Goal: Use online tool/utility: Utilize a website feature to perform a specific function

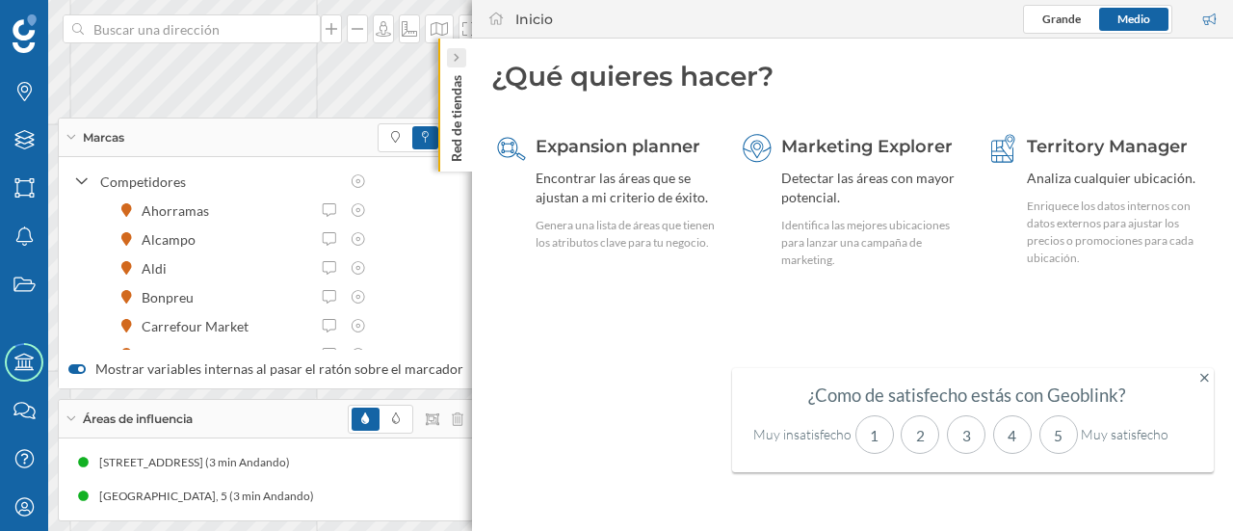
click at [455, 65] on icon at bounding box center [456, 57] width 6 height 19
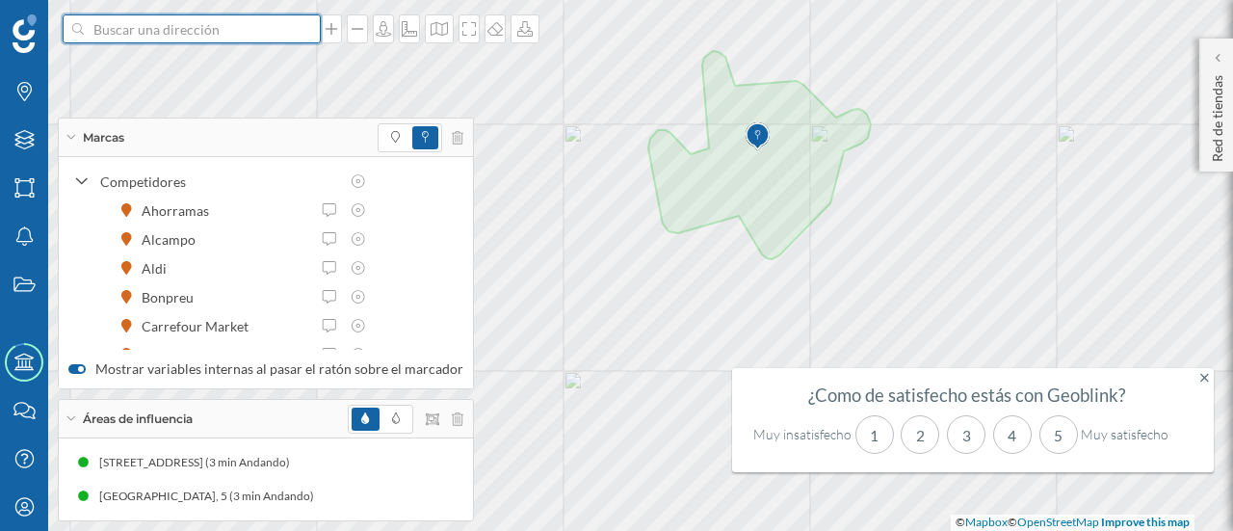
click at [210, 35] on input at bounding box center [192, 28] width 216 height 29
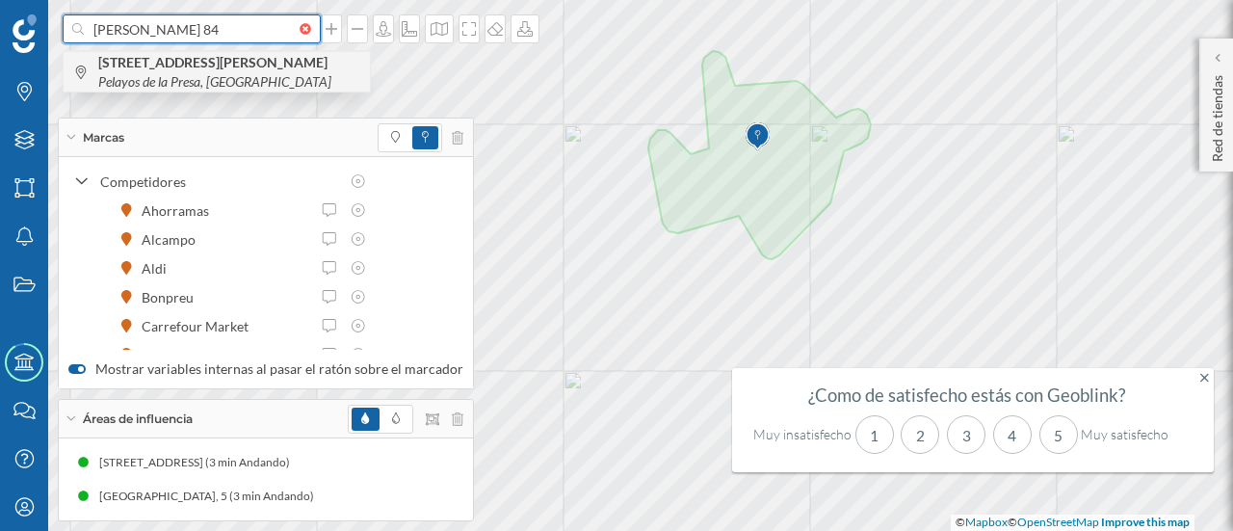
type input "[PERSON_NAME] 84"
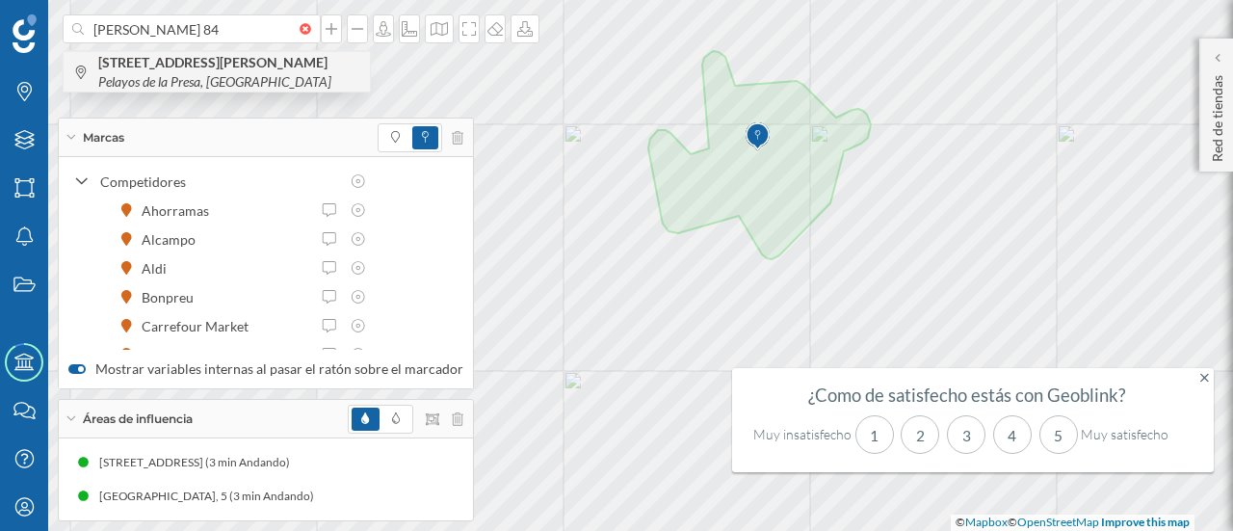
click at [191, 72] on span "[STREET_ADDRESS][PERSON_NAME]" at bounding box center [229, 72] width 262 height 39
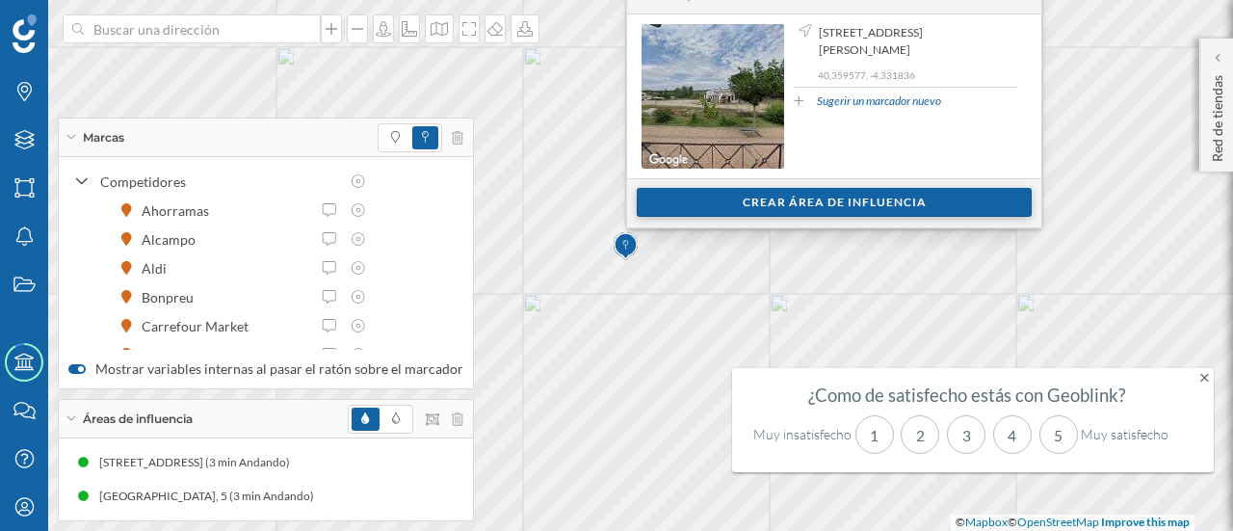
click at [670, 207] on div "Crear área de influencia" at bounding box center [834, 202] width 395 height 29
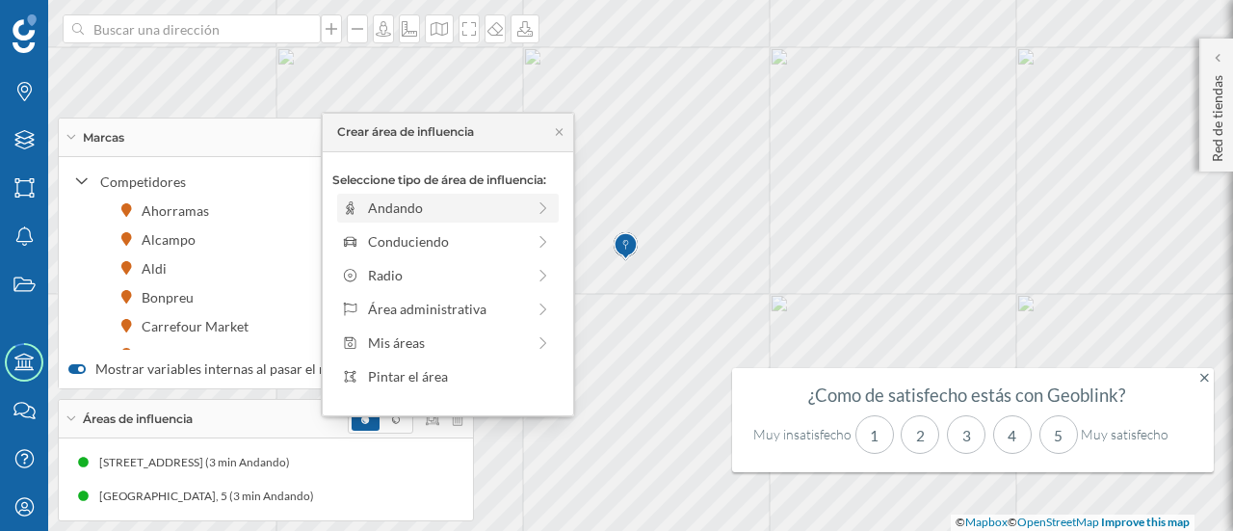
click at [478, 214] on div "Andando" at bounding box center [446, 207] width 157 height 20
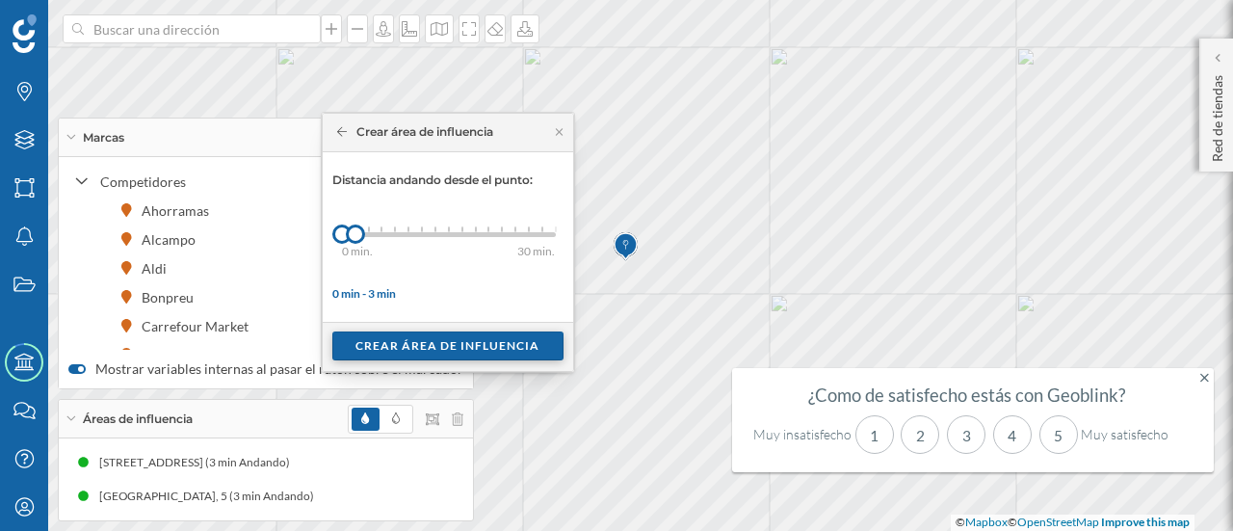
click at [400, 341] on div "Crear área de influencia" at bounding box center [447, 345] width 231 height 29
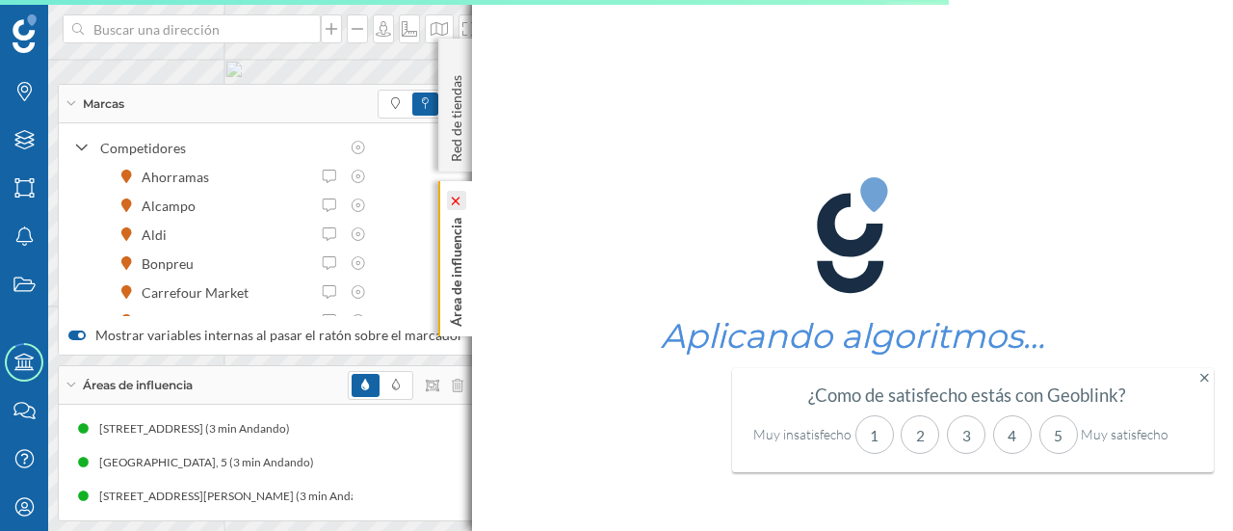
click at [457, 200] on icon at bounding box center [456, 200] width 9 height 9
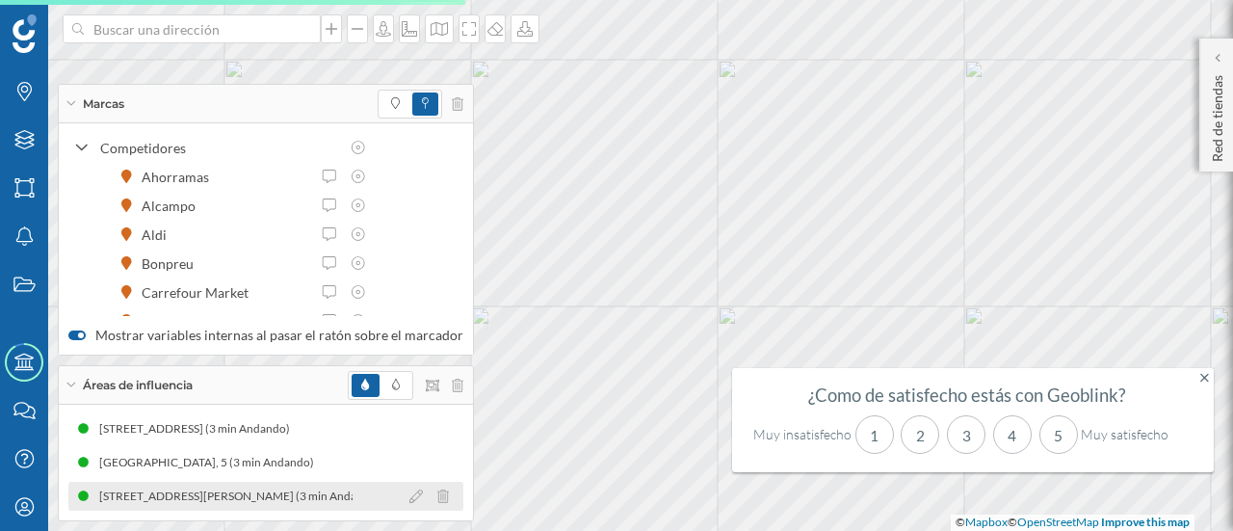
click at [217, 502] on div "[STREET_ADDRESS][PERSON_NAME] (3 min Andando)" at bounding box center [226, 495] width 291 height 19
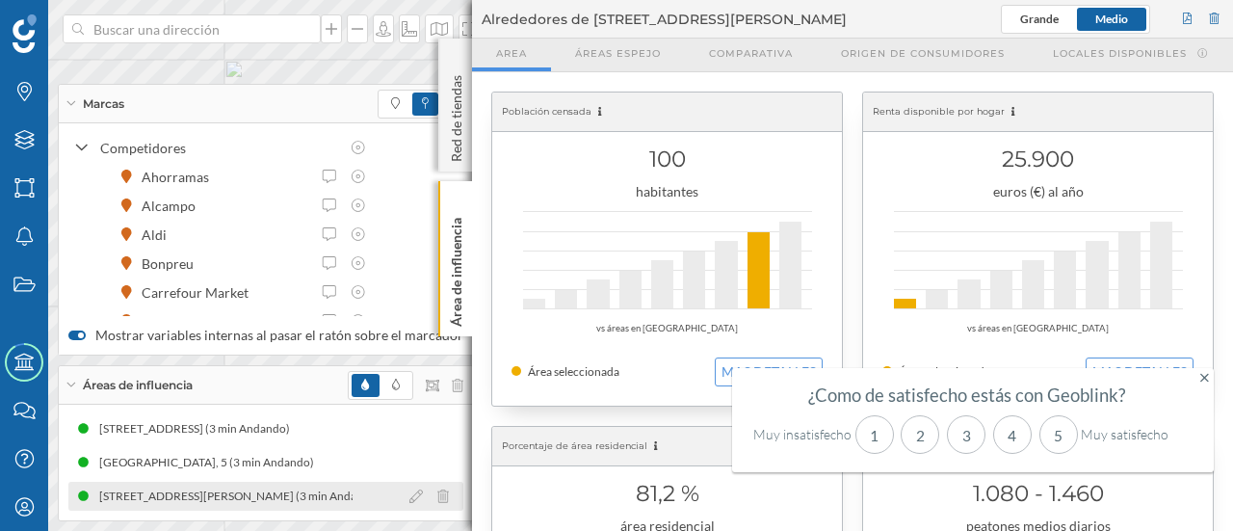
click at [249, 495] on div "[STREET_ADDRESS][PERSON_NAME] (3 min Andando)" at bounding box center [217, 495] width 291 height 19
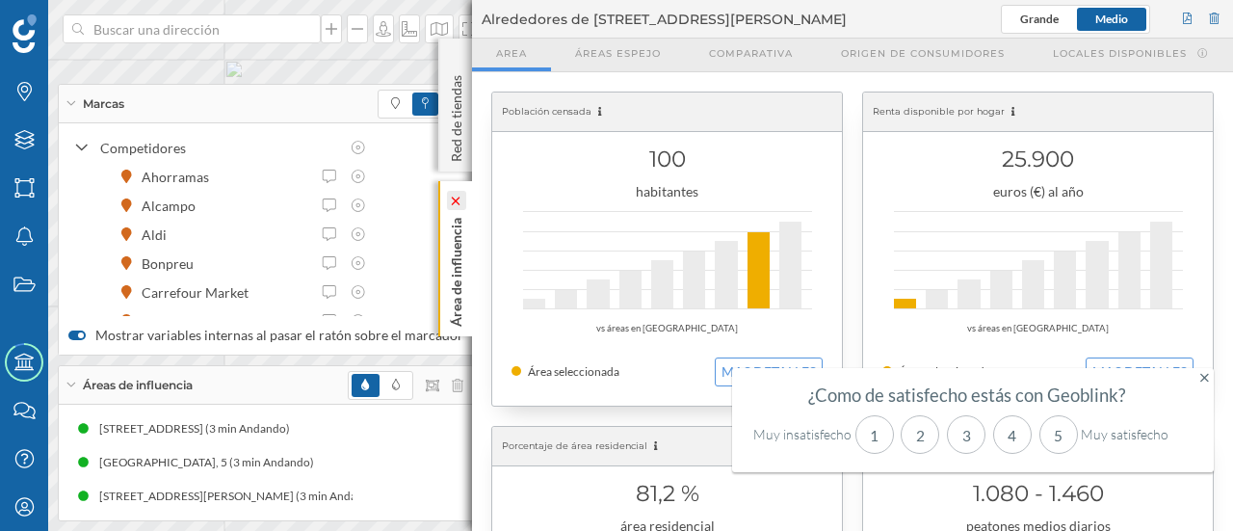
click at [460, 199] on icon at bounding box center [455, 200] width 13 height 9
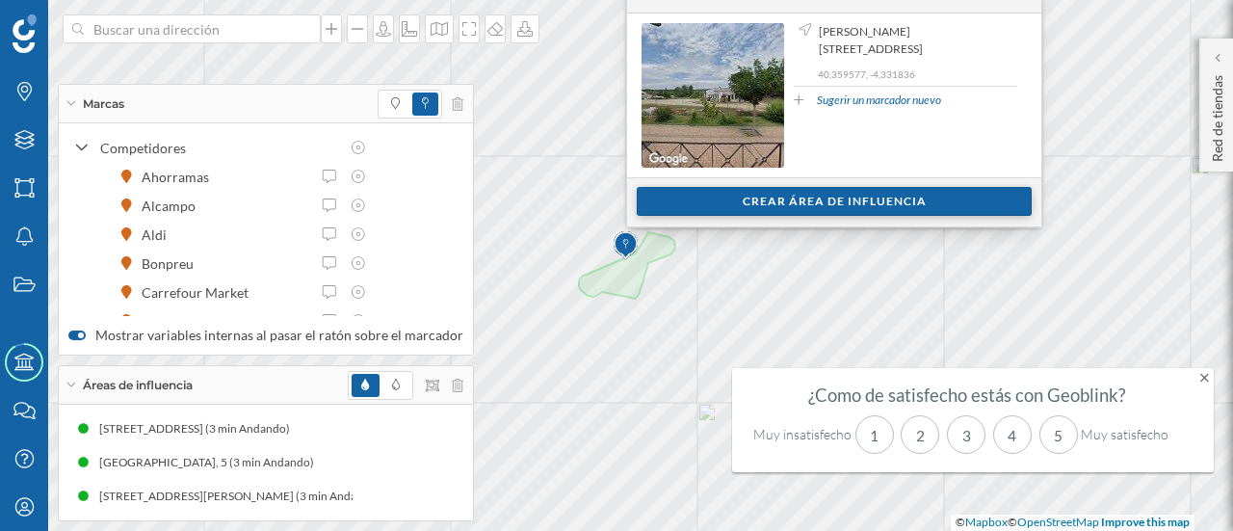
click at [727, 203] on div "Crear área de influencia" at bounding box center [834, 201] width 395 height 29
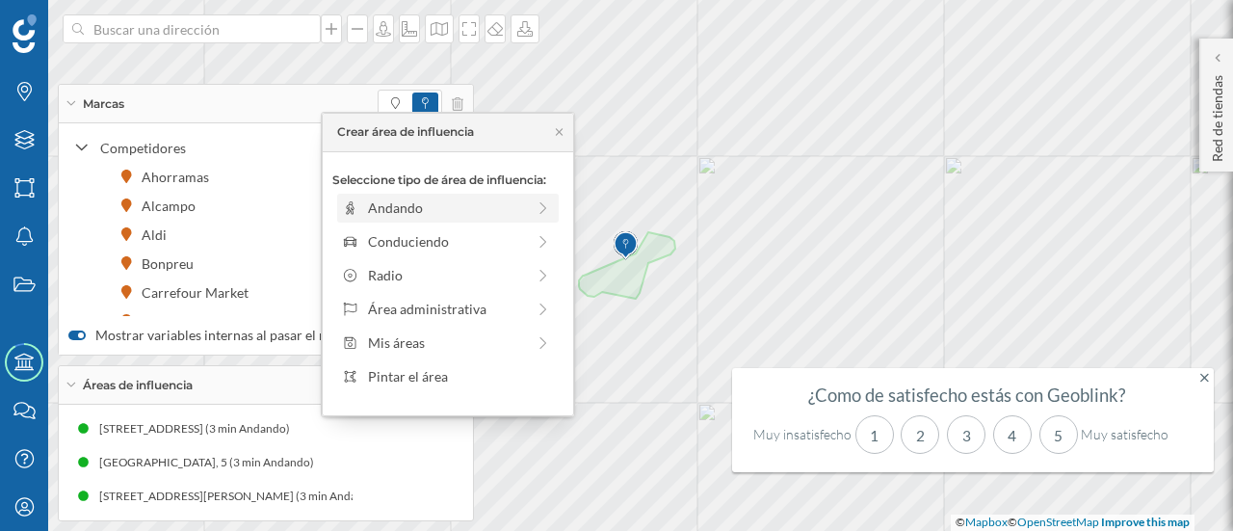
click at [470, 211] on div "Andando" at bounding box center [446, 207] width 157 height 20
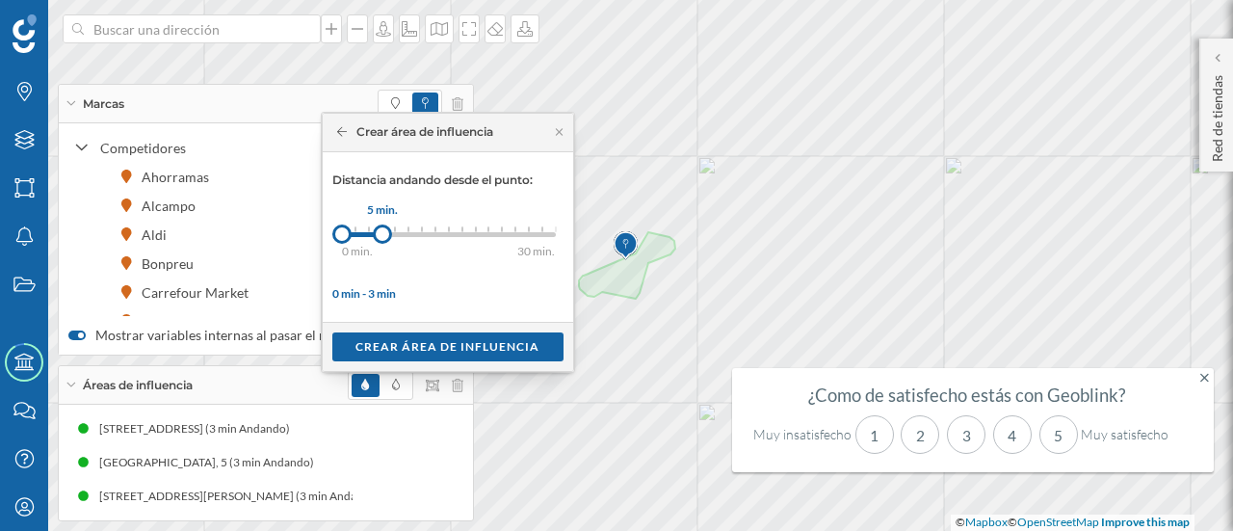
drag, startPoint x: 352, startPoint y: 233, endPoint x: 381, endPoint y: 234, distance: 29.9
click at [381, 234] on div at bounding box center [382, 233] width 19 height 19
click at [428, 349] on div "Crear área de influencia" at bounding box center [447, 345] width 231 height 29
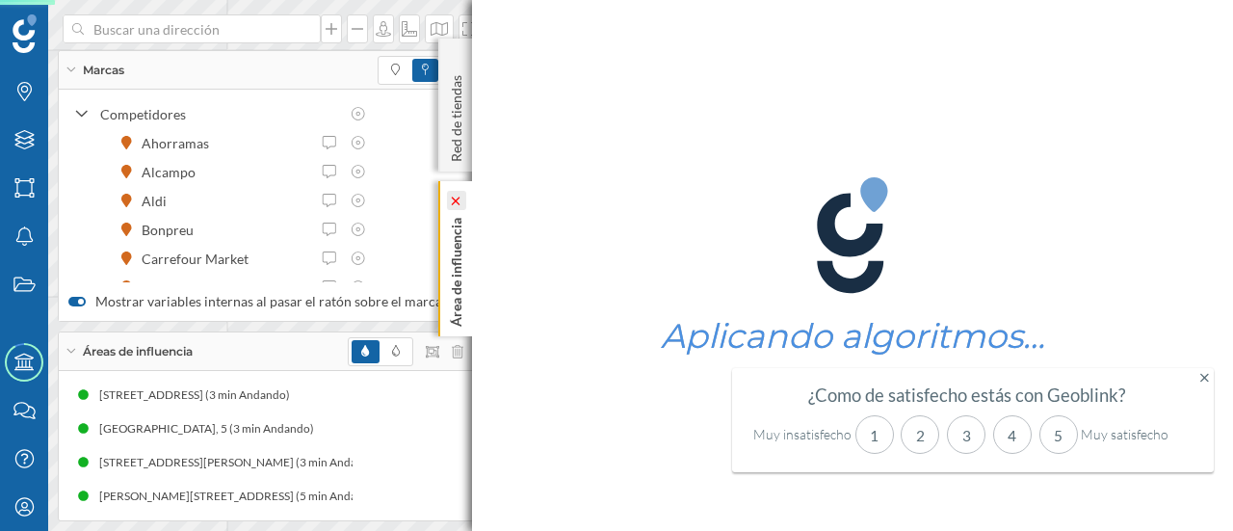
click at [451, 205] on icon at bounding box center [456, 200] width 19 height 19
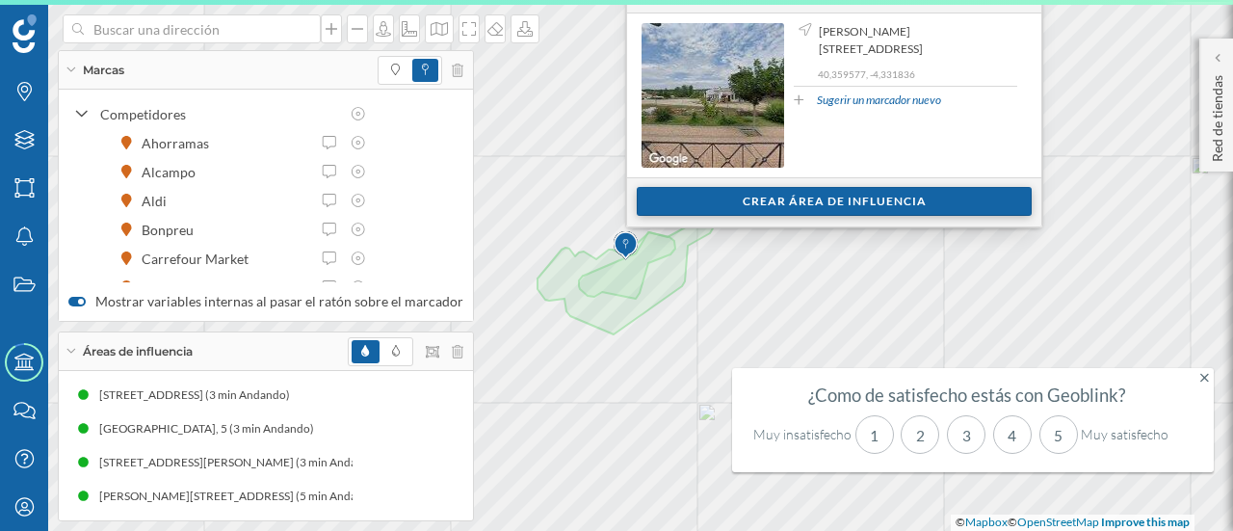
click at [715, 201] on div "Crear área de influencia" at bounding box center [834, 201] width 395 height 29
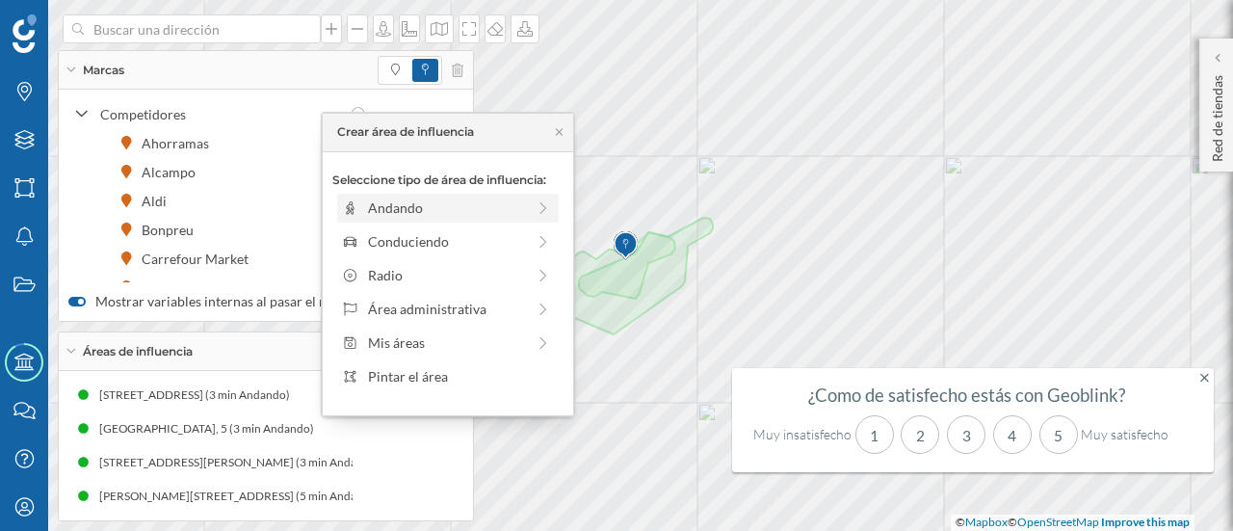
click at [436, 199] on div "Andando" at bounding box center [446, 207] width 157 height 20
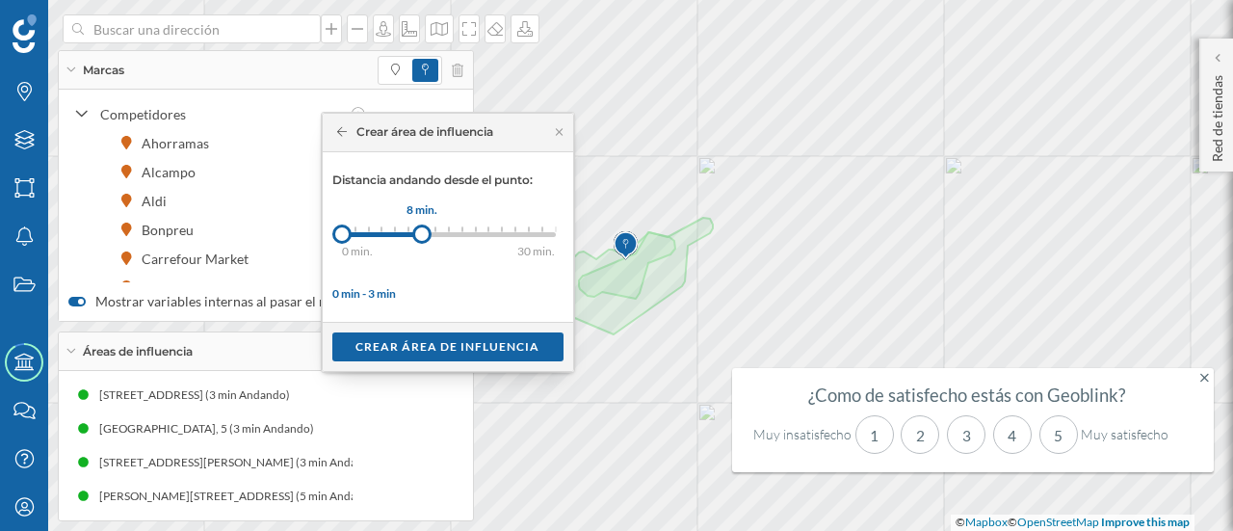
drag, startPoint x: 357, startPoint y: 232, endPoint x: 421, endPoint y: 233, distance: 63.6
click at [421, 233] on div at bounding box center [421, 233] width 19 height 19
click at [416, 348] on div "Crear área de influencia" at bounding box center [447, 345] width 231 height 29
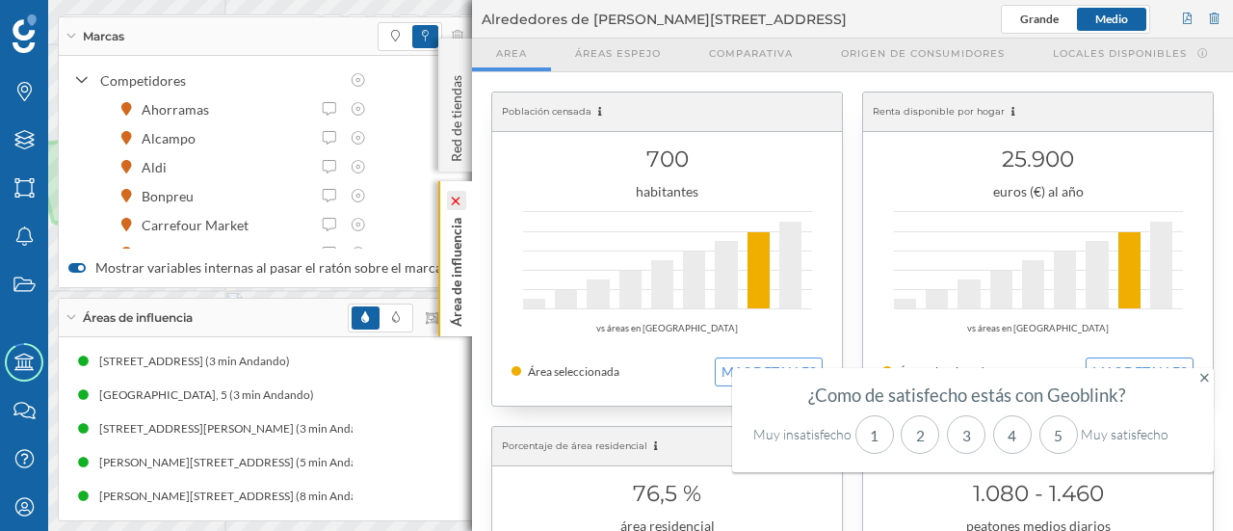
click at [455, 200] on icon at bounding box center [455, 200] width 13 height 9
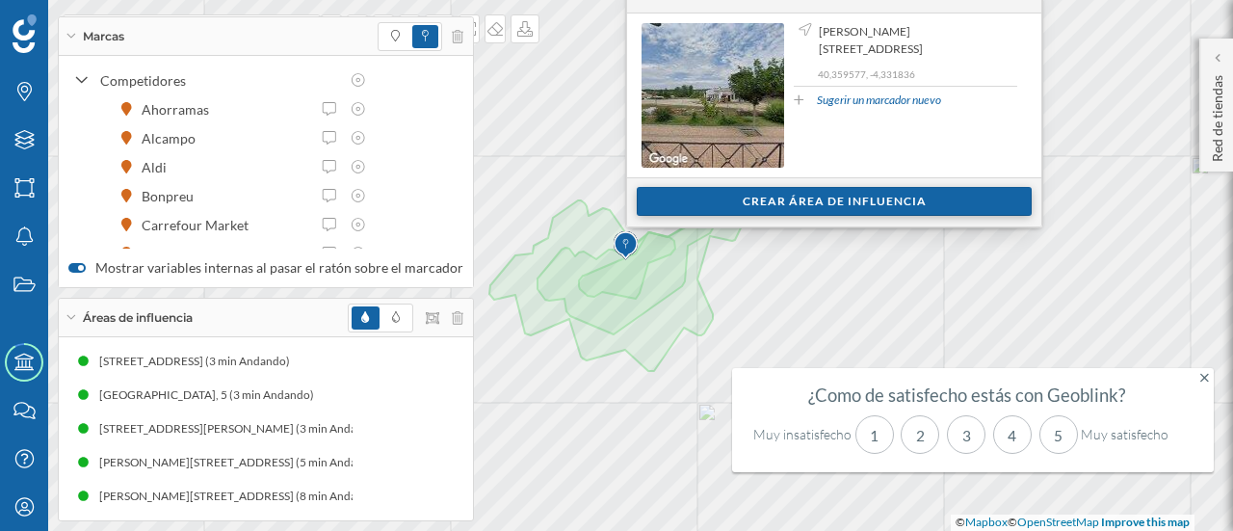
click at [704, 197] on div "Crear área de influencia" at bounding box center [834, 201] width 395 height 29
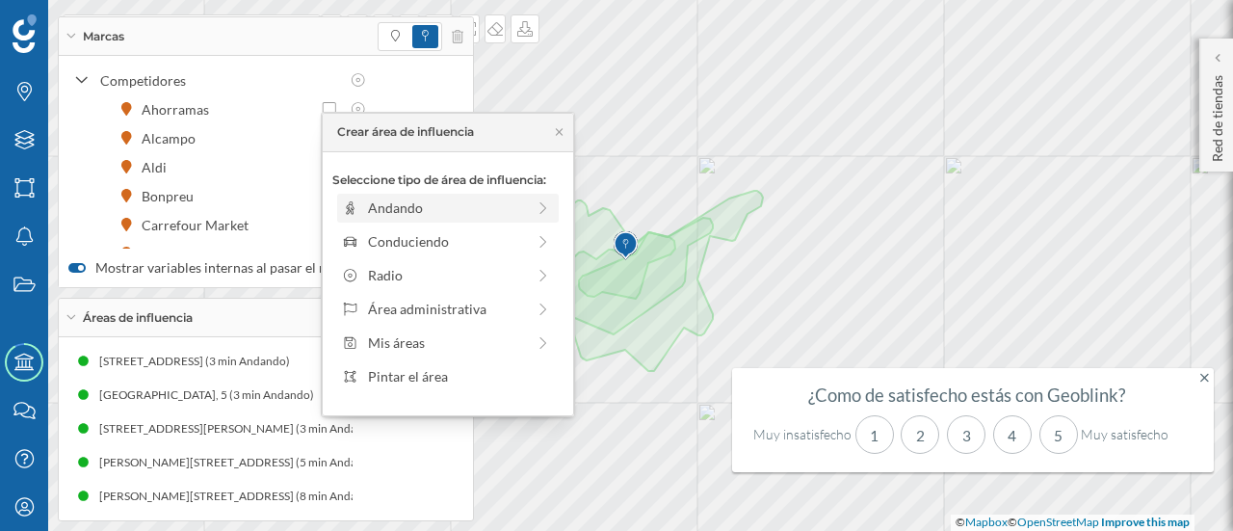
click at [503, 209] on div "Andando" at bounding box center [446, 207] width 157 height 20
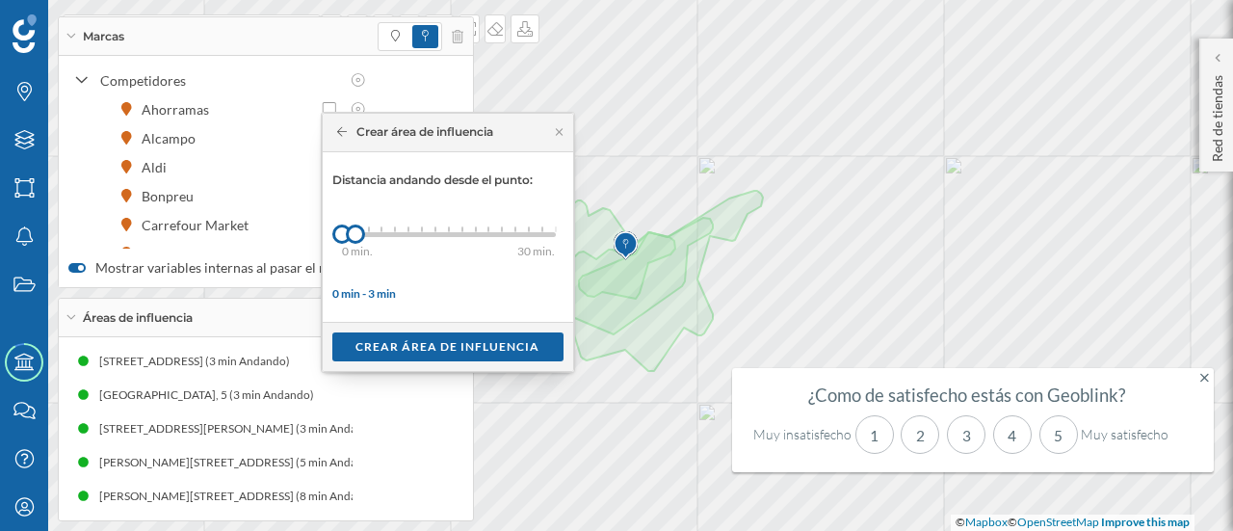
click at [562, 138] on div "Crear área de influencia" at bounding box center [448, 133] width 250 height 39
click at [558, 135] on icon at bounding box center [559, 132] width 14 height 12
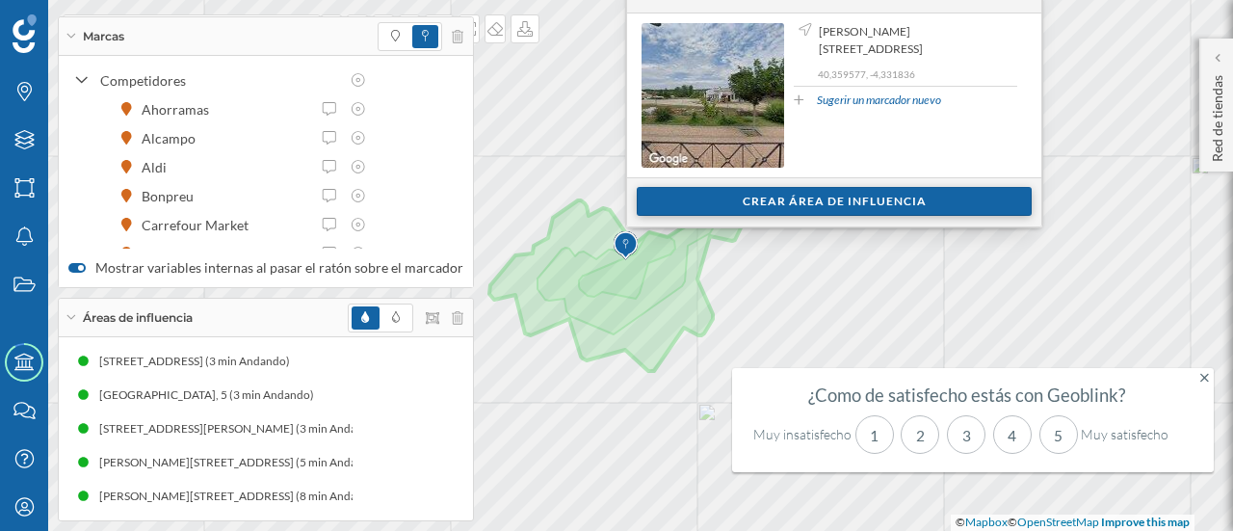
click at [661, 215] on div "Crear área de influencia" at bounding box center [834, 201] width 395 height 29
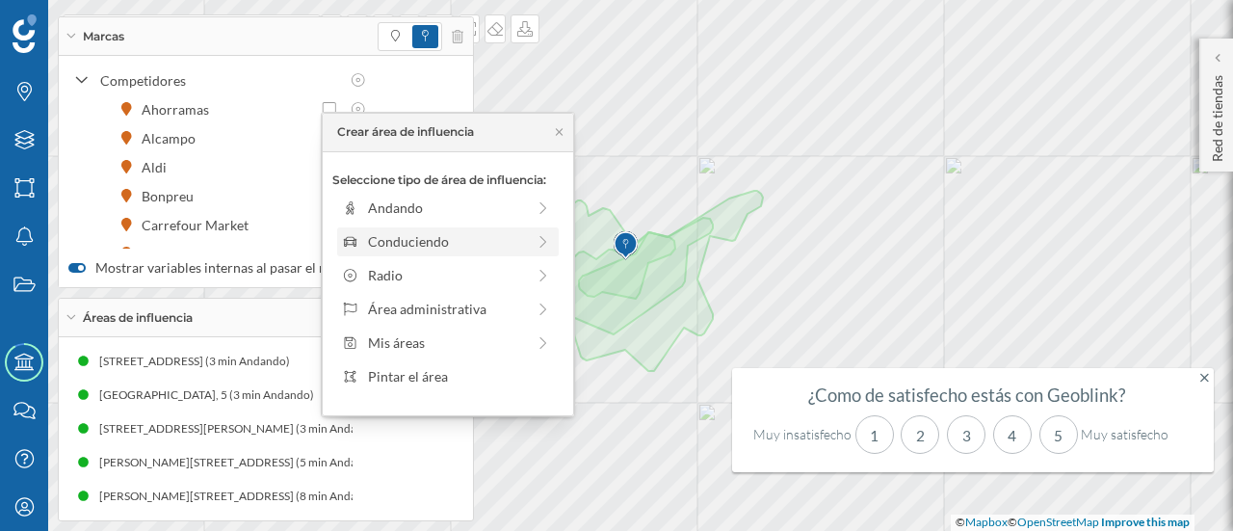
click at [520, 246] on div "Conduciendo" at bounding box center [446, 241] width 157 height 20
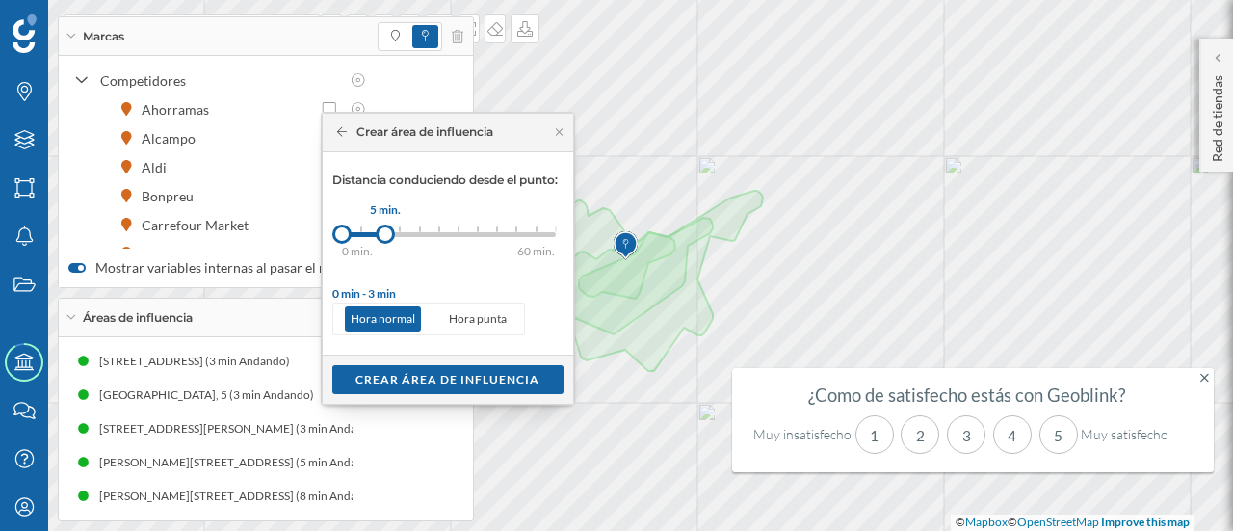
drag, startPoint x: 361, startPoint y: 231, endPoint x: 387, endPoint y: 226, distance: 26.4
click at [387, 226] on div at bounding box center [385, 233] width 19 height 19
click at [437, 382] on div "Crear área de influencia" at bounding box center [447, 378] width 231 height 29
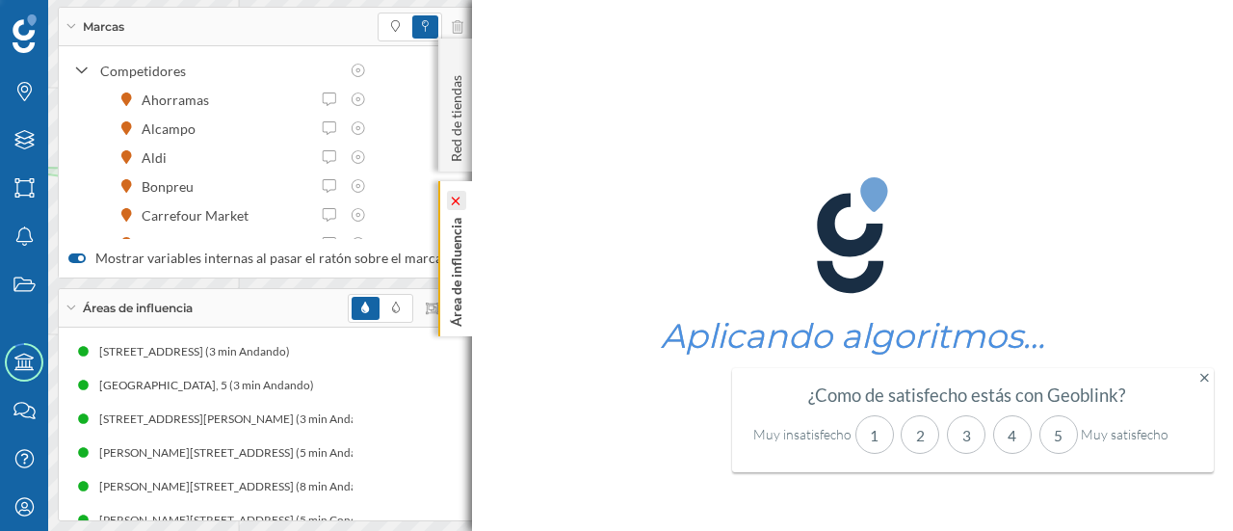
click at [448, 203] on icon at bounding box center [456, 200] width 16 height 9
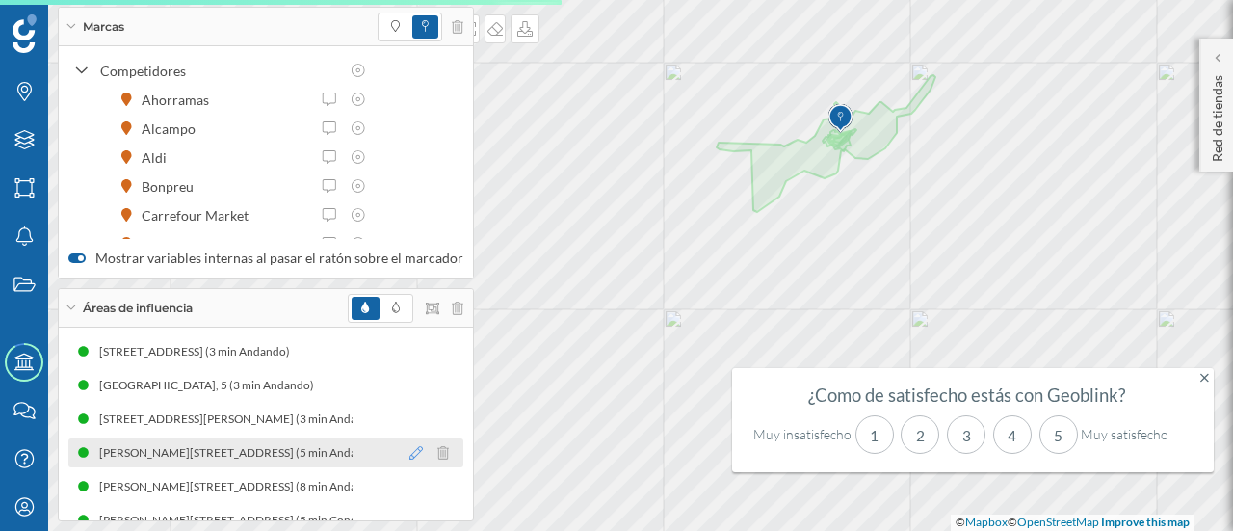
click at [409, 456] on icon at bounding box center [415, 452] width 13 height 13
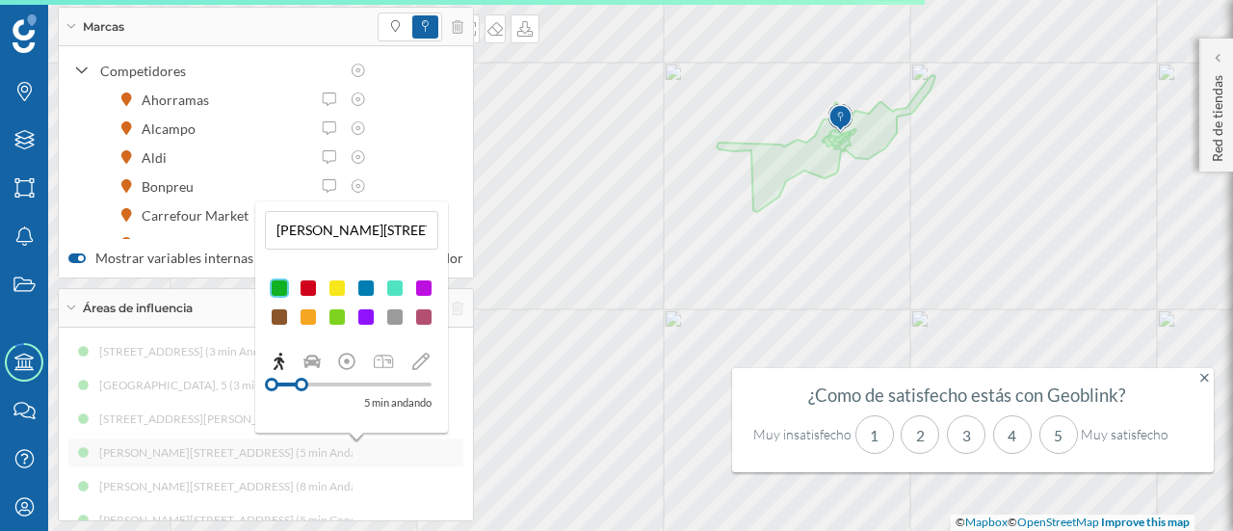
click at [305, 286] on div at bounding box center [308, 287] width 19 height 19
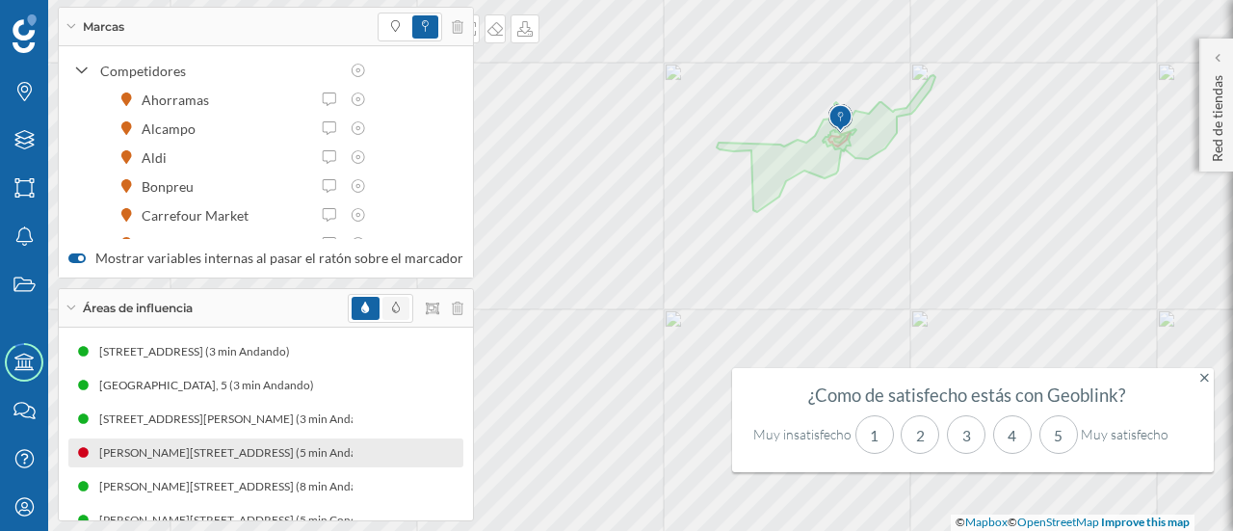
click at [393, 305] on span at bounding box center [395, 308] width 27 height 23
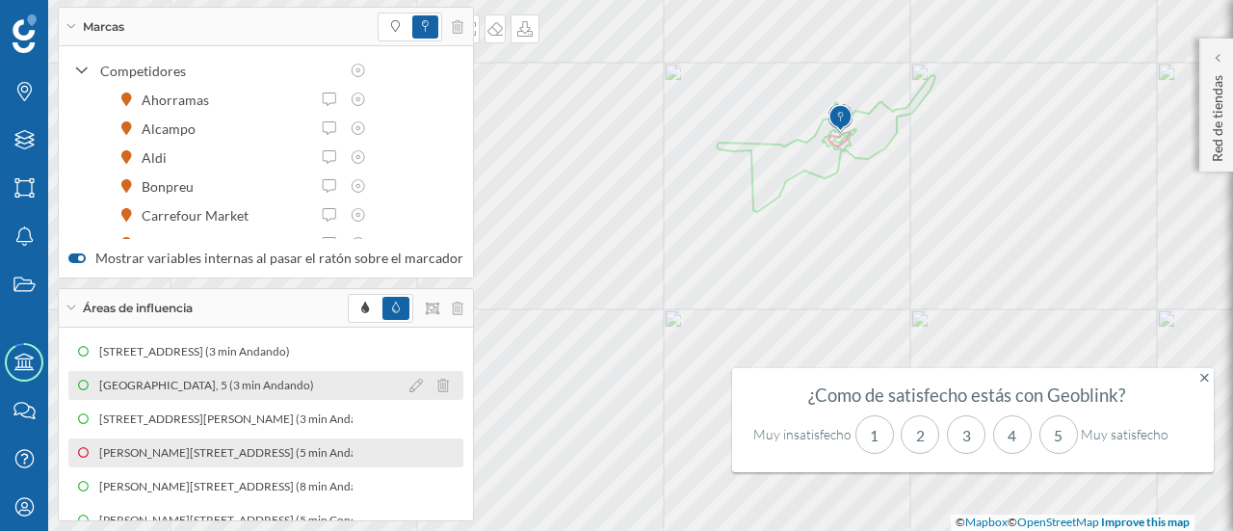
scroll to position [24, 0]
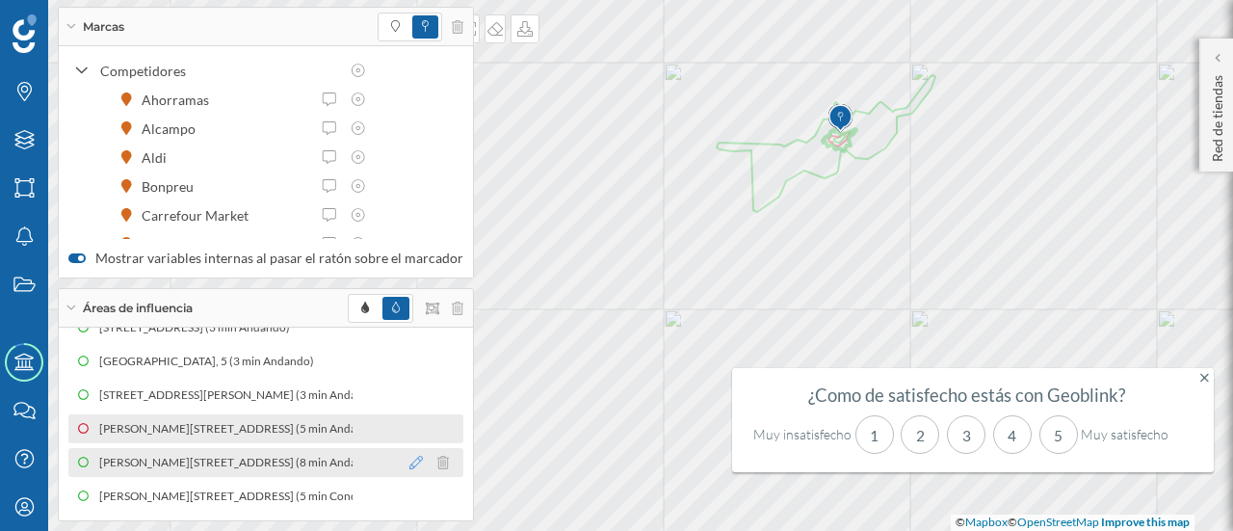
click at [409, 461] on icon at bounding box center [415, 462] width 13 height 13
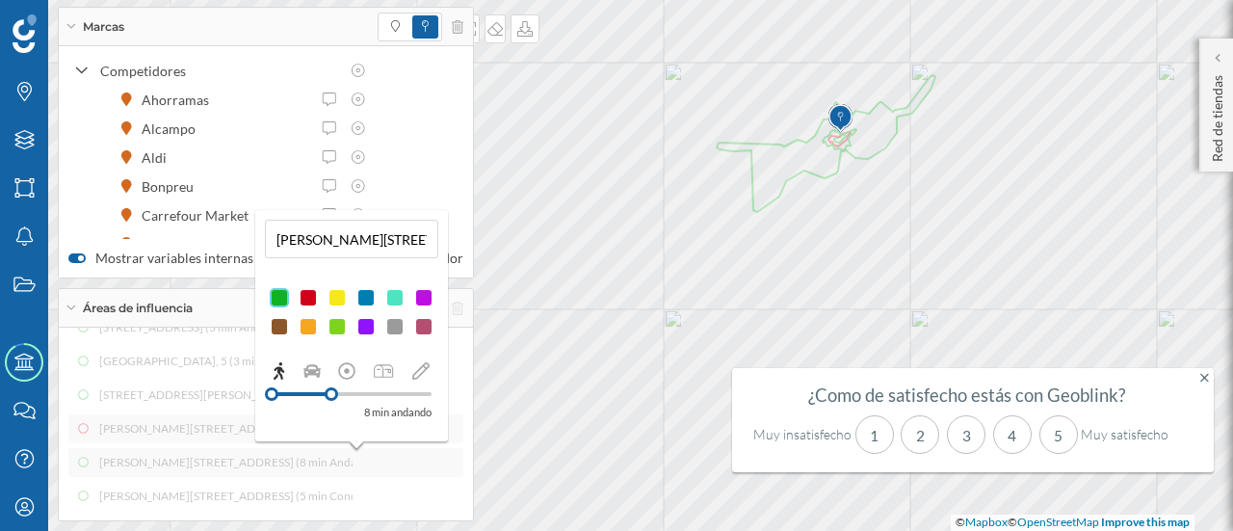
click at [201, 485] on div "[GEOGRAPHIC_DATA], 73 (3 min Andando) [GEOGRAPHIC_DATA], 5 (3 min Andando) [STR…" at bounding box center [265, 411] width 395 height 197
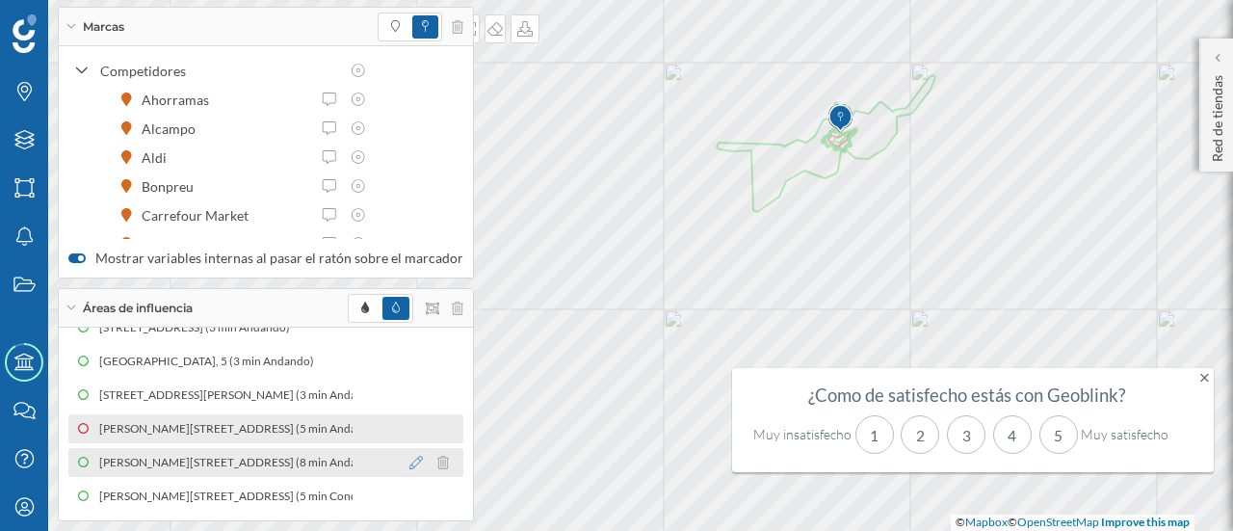
click at [409, 469] on icon at bounding box center [415, 462] width 13 height 13
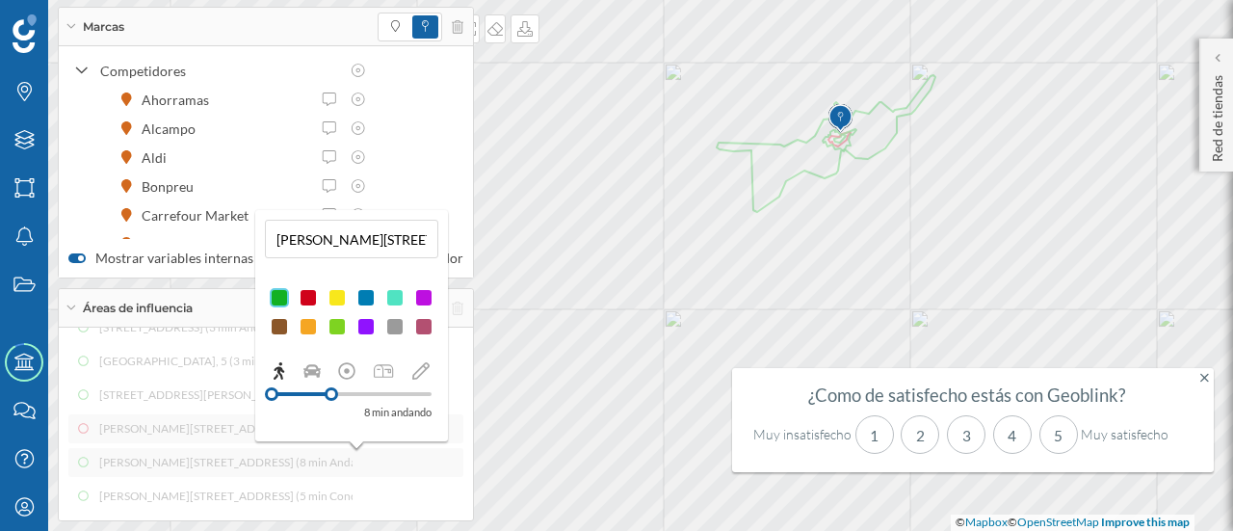
click at [366, 299] on div at bounding box center [365, 297] width 19 height 19
click at [275, 332] on div at bounding box center [279, 326] width 19 height 19
click at [277, 330] on div at bounding box center [279, 326] width 19 height 19
click at [364, 298] on div at bounding box center [365, 297] width 19 height 19
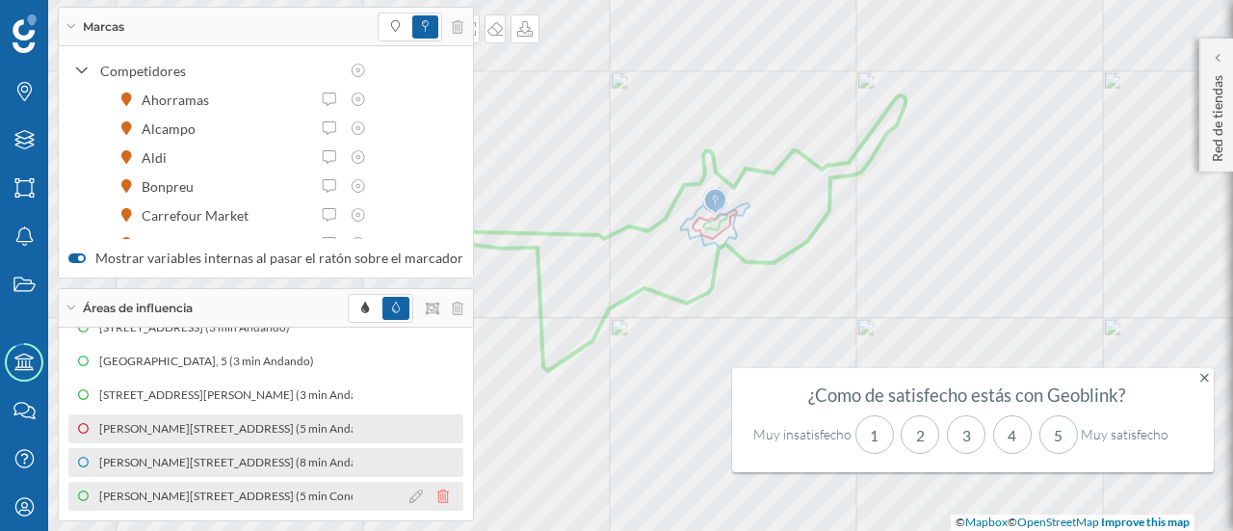
click at [437, 497] on icon at bounding box center [443, 495] width 12 height 13
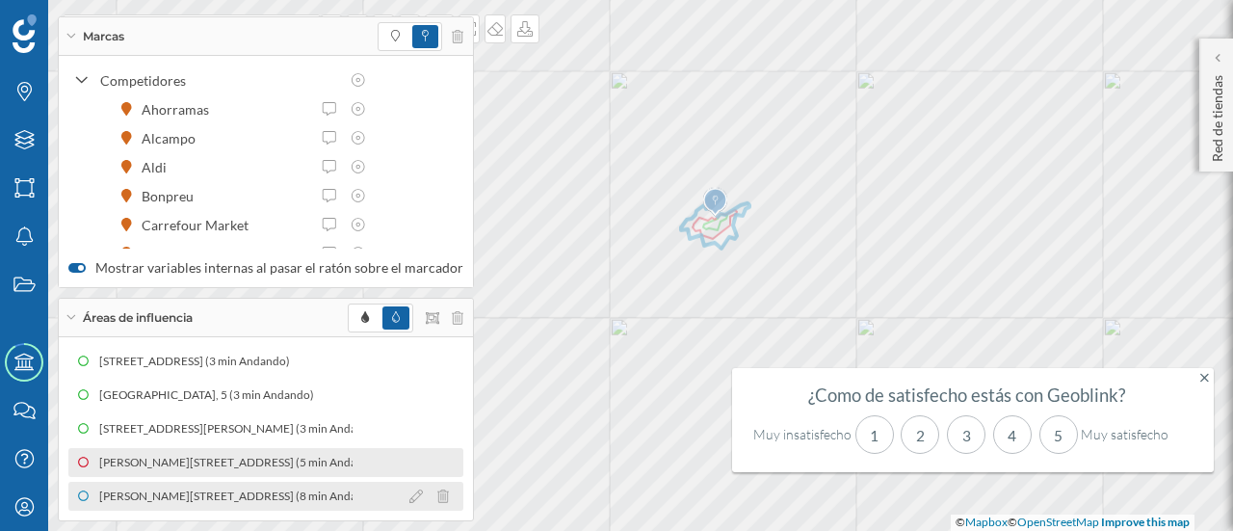
scroll to position [0, 0]
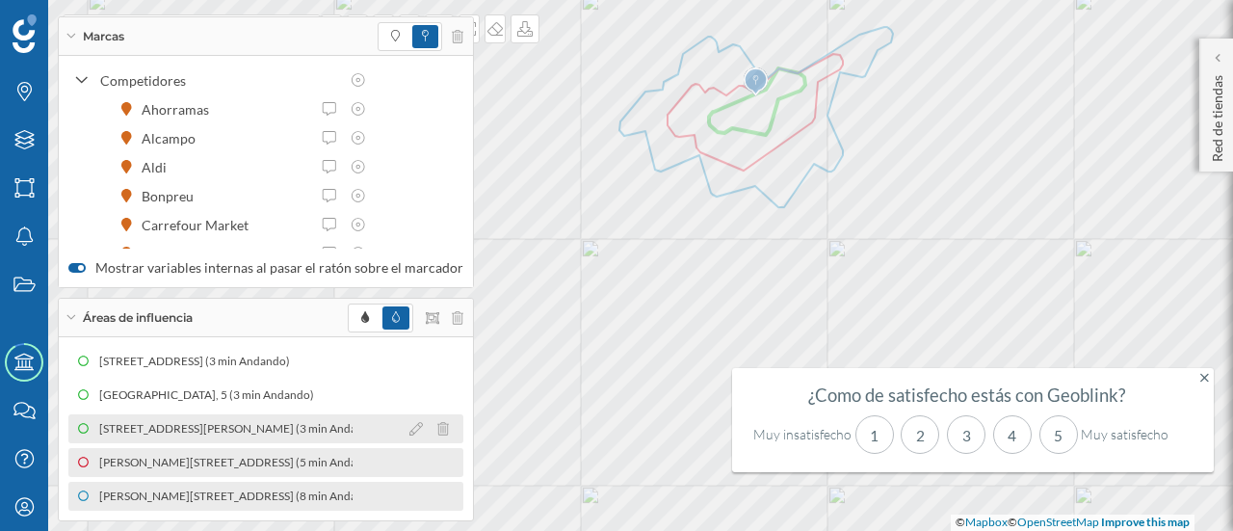
click at [381, 424] on div "[STREET_ADDRESS][PERSON_NAME] (3 min Andando)" at bounding box center [526, 428] width 291 height 19
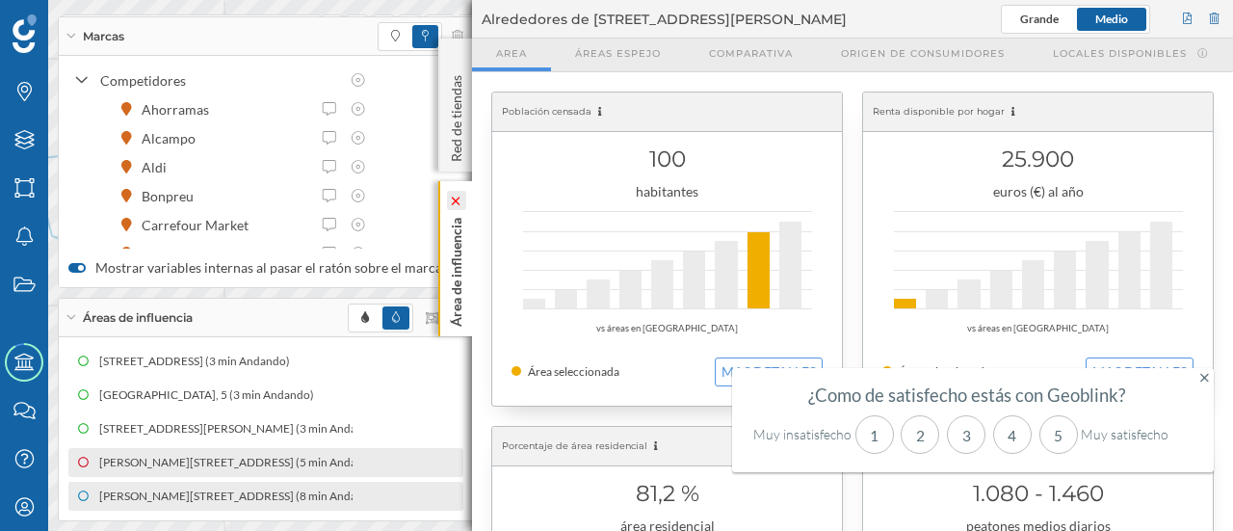
click at [458, 200] on icon at bounding box center [455, 200] width 13 height 9
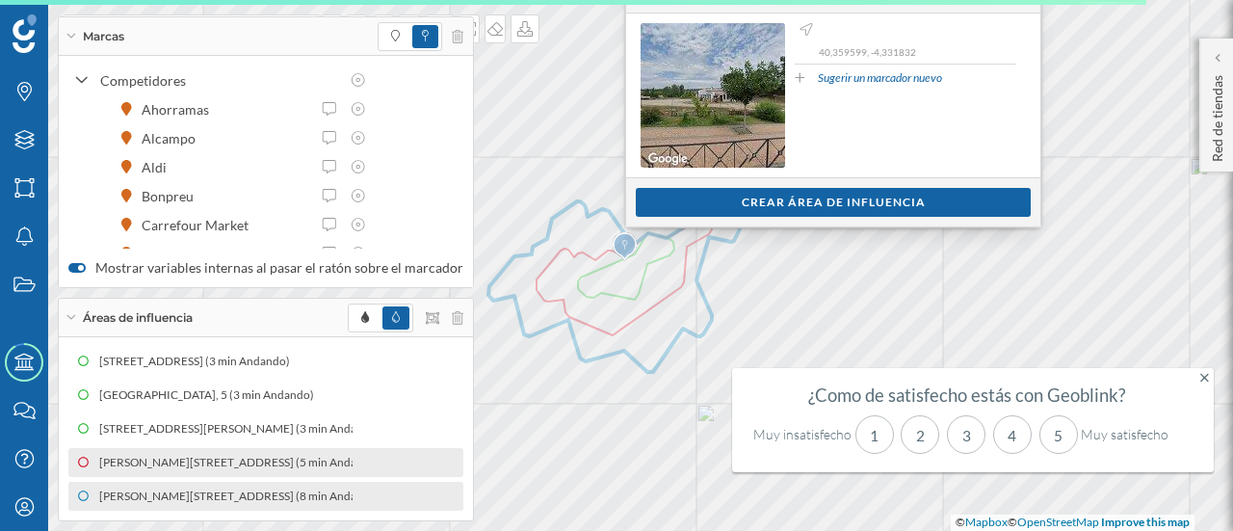
click at [712, 218] on div "Ver clientes Crear área de influencia" at bounding box center [833, 201] width 414 height 49
click at [710, 210] on div "Crear área de influencia" at bounding box center [833, 201] width 395 height 29
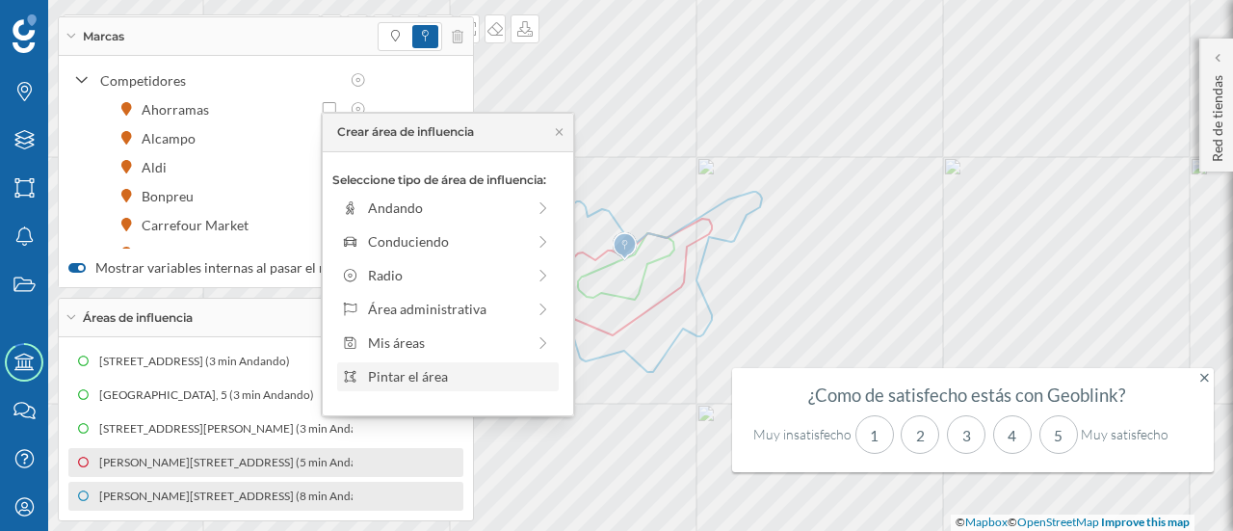
click at [455, 379] on div "Pintar el área" at bounding box center [460, 376] width 184 height 20
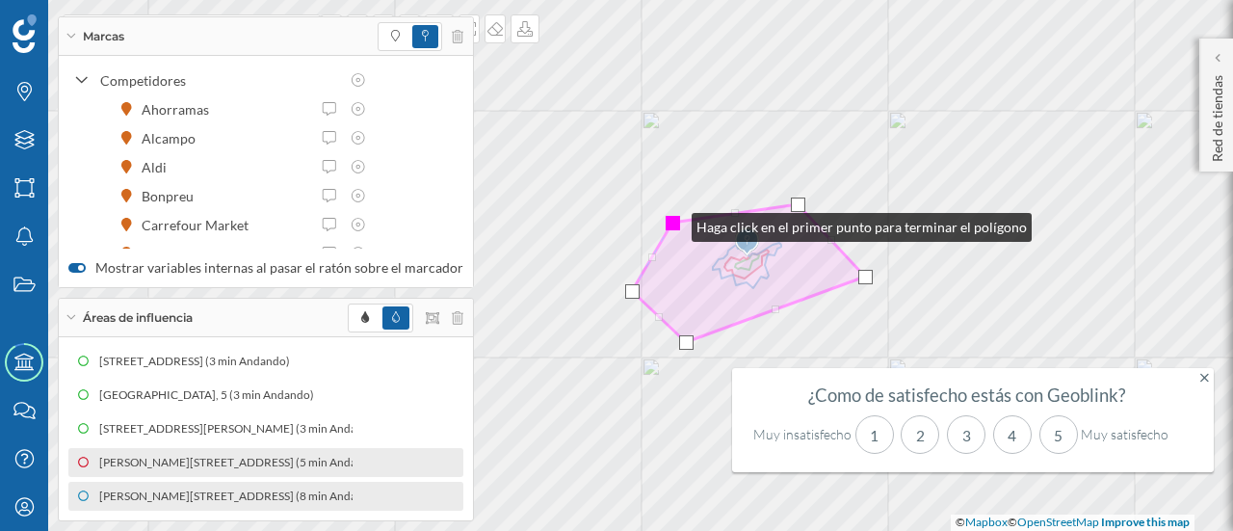
click at [672, 223] on div at bounding box center [673, 223] width 14 height 14
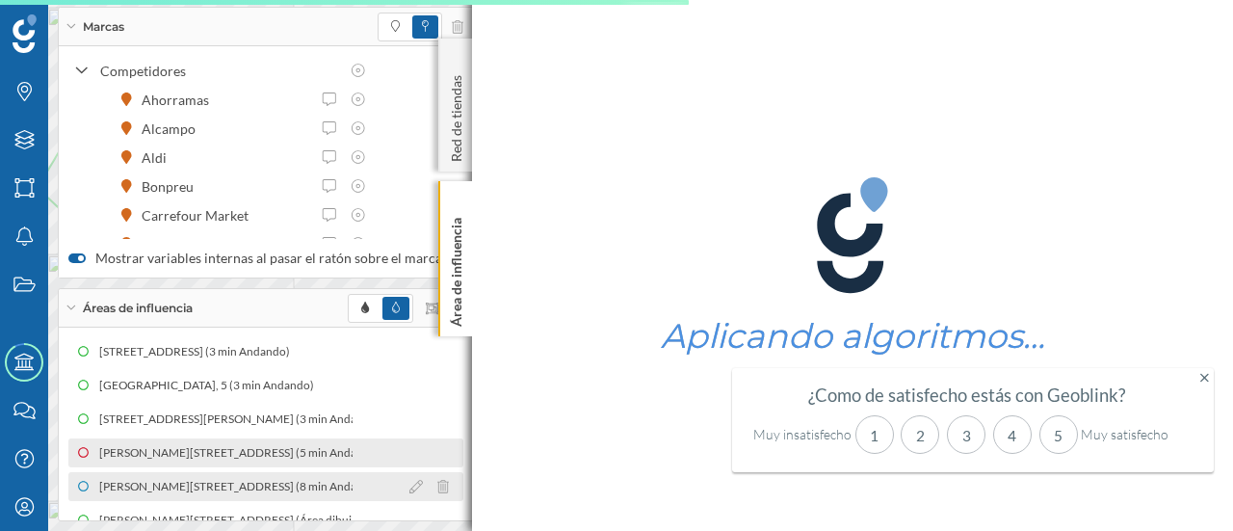
scroll to position [24, 0]
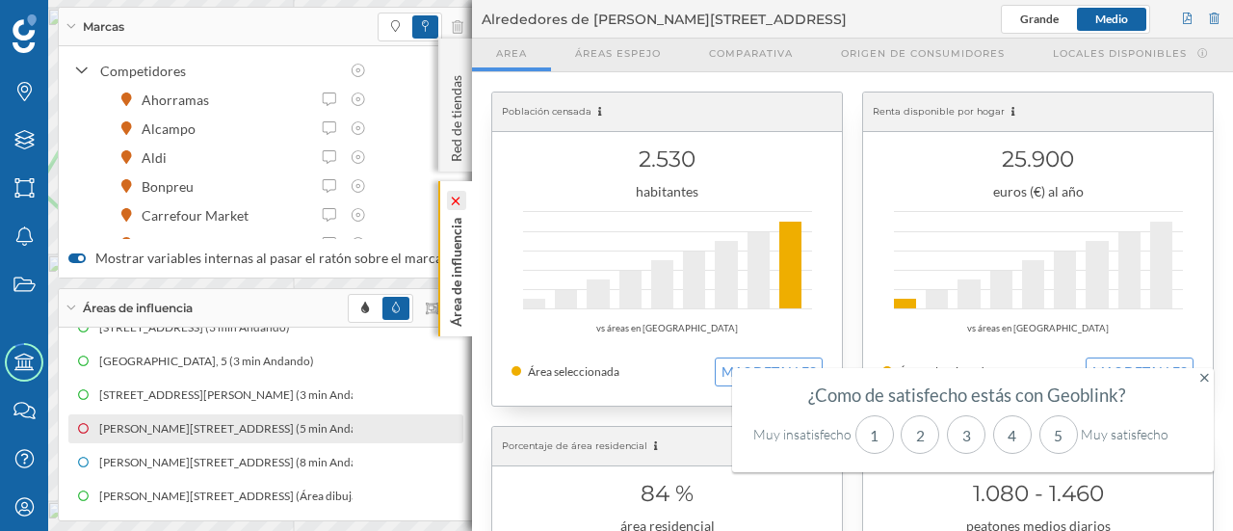
click at [457, 207] on icon at bounding box center [456, 200] width 19 height 19
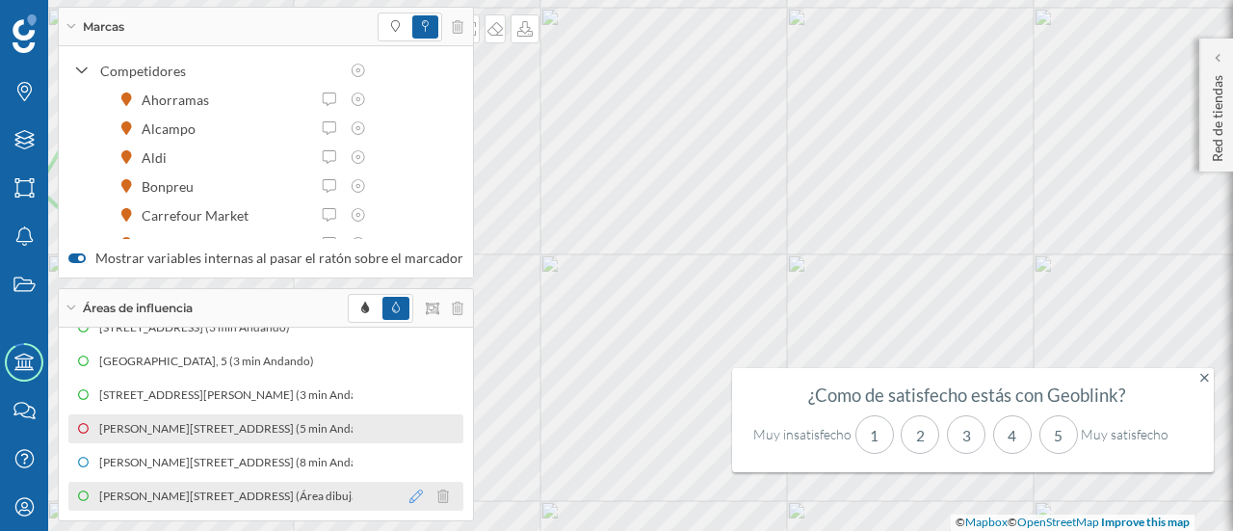
click at [409, 494] on icon at bounding box center [415, 495] width 13 height 13
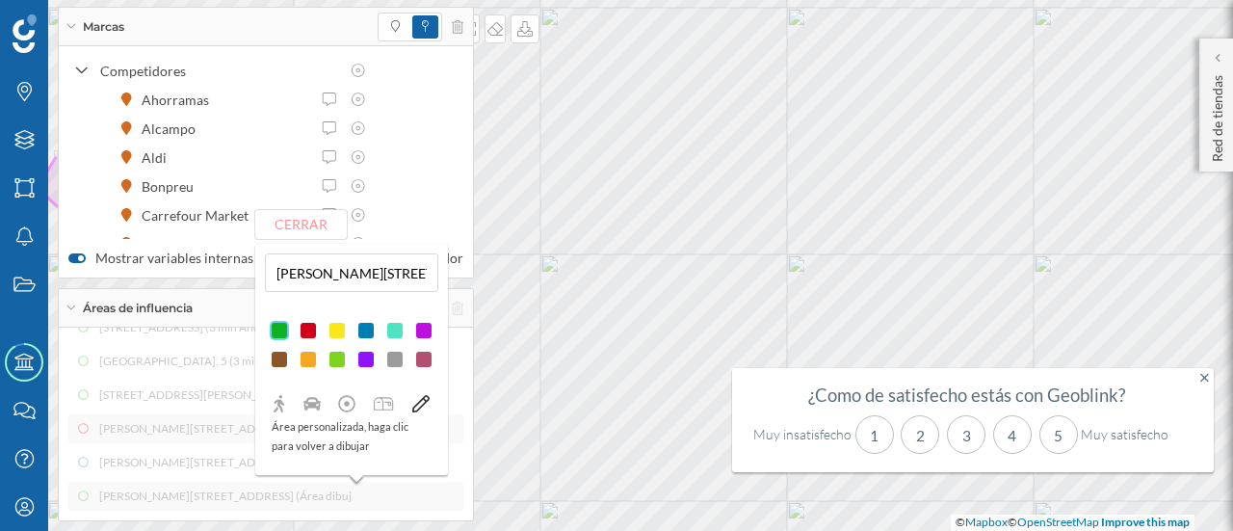
click at [337, 330] on div at bounding box center [336, 330] width 19 height 19
click at [66, 396] on div "[GEOGRAPHIC_DATA], 73 (3 min Andando) [GEOGRAPHIC_DATA], 5 (3 min Andando) [STR…" at bounding box center [266, 423] width 414 height 193
click at [143, 485] on div "[GEOGRAPHIC_DATA], 73 (3 min Andando) [GEOGRAPHIC_DATA], 5 (3 min Andando) [STR…" at bounding box center [265, 411] width 395 height 197
click at [302, 163] on div at bounding box center [310, 156] width 20 height 15
click at [1206, 379] on icon at bounding box center [1204, 377] width 9 height 9
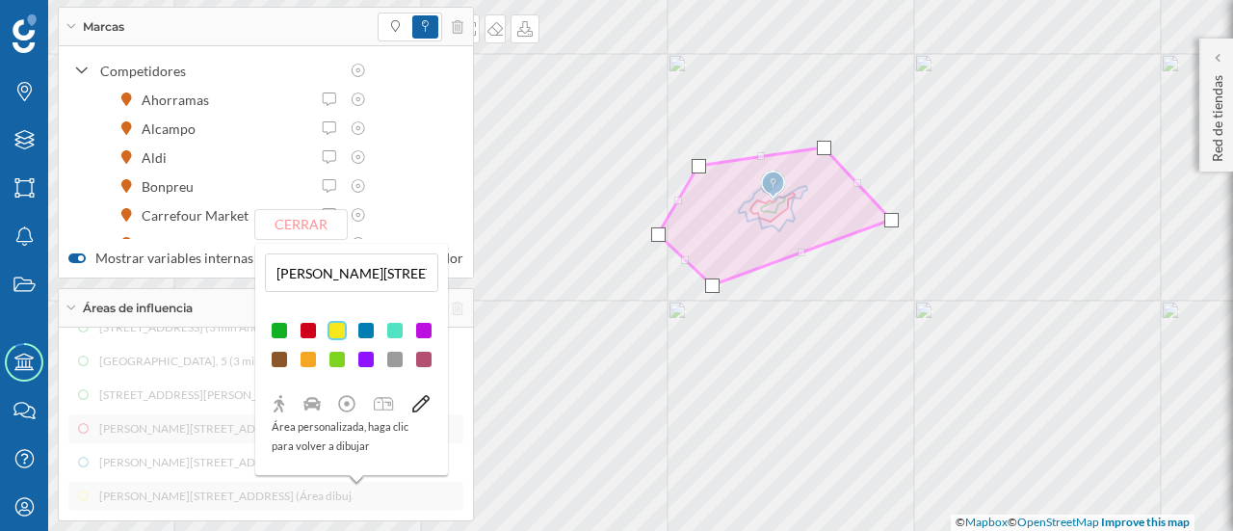
click at [339, 325] on div at bounding box center [336, 330] width 19 height 19
click at [196, 455] on div "[GEOGRAPHIC_DATA], 73 (3 min Andando) [GEOGRAPHIC_DATA], 5 (3 min Andando) [STR…" at bounding box center [265, 411] width 395 height 197
click at [299, 222] on button "Cerrar" at bounding box center [301, 224] width 92 height 29
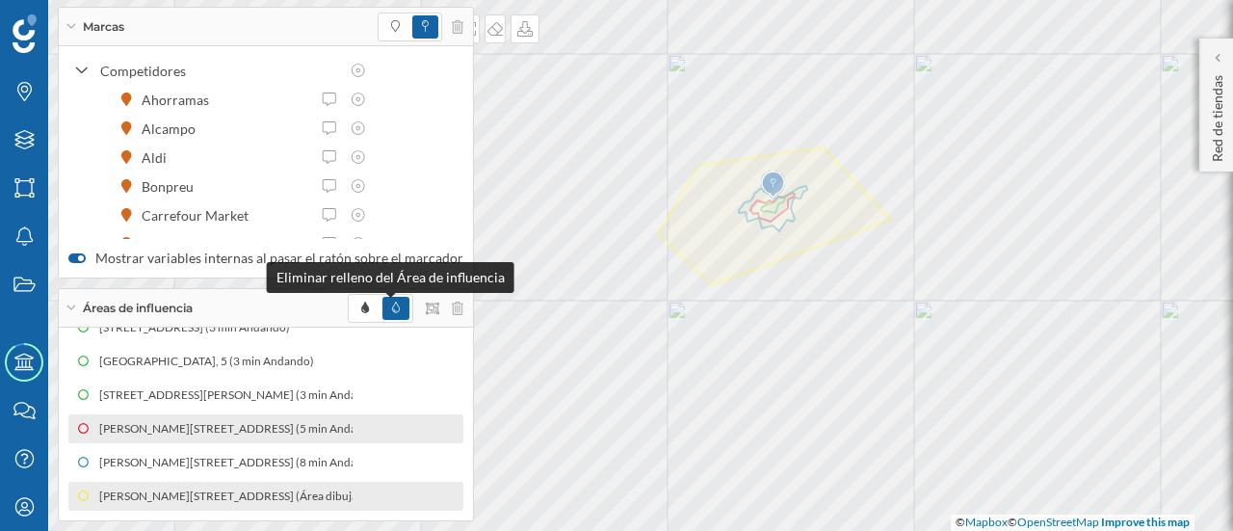
click at [392, 313] on icon at bounding box center [396, 307] width 8 height 12
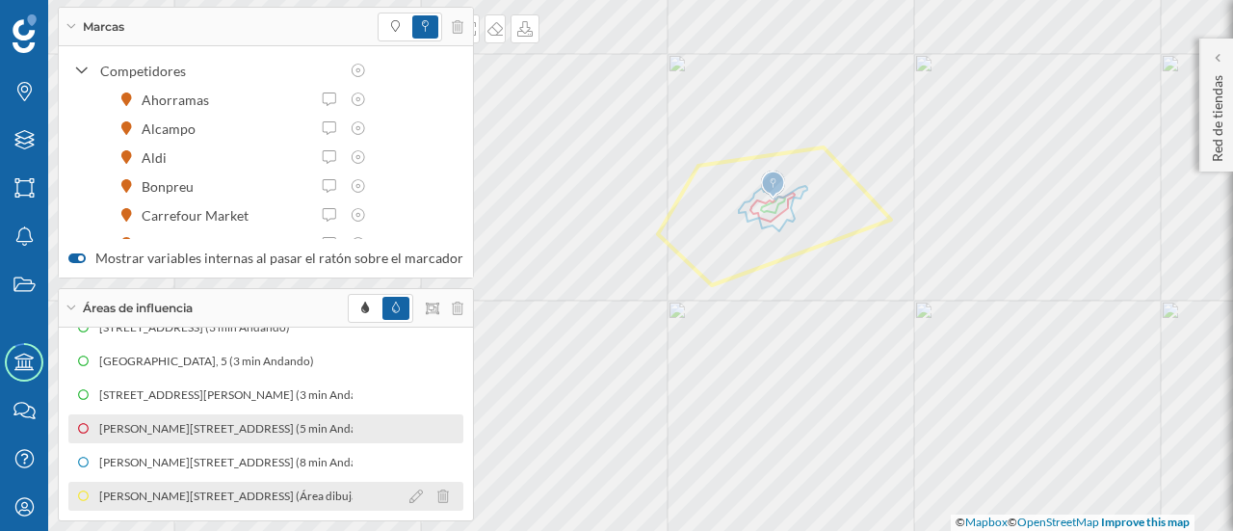
click at [358, 488] on div "[PERSON_NAME][STREET_ADDRESS] (Área dibujada)" at bounding box center [500, 495] width 284 height 19
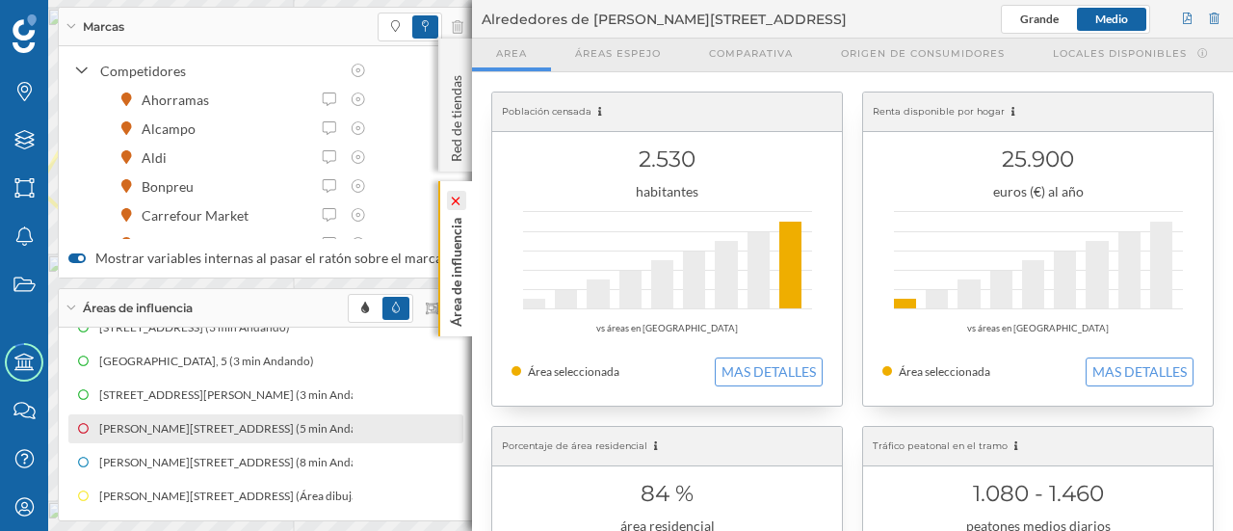
click at [454, 198] on icon at bounding box center [456, 200] width 9 height 9
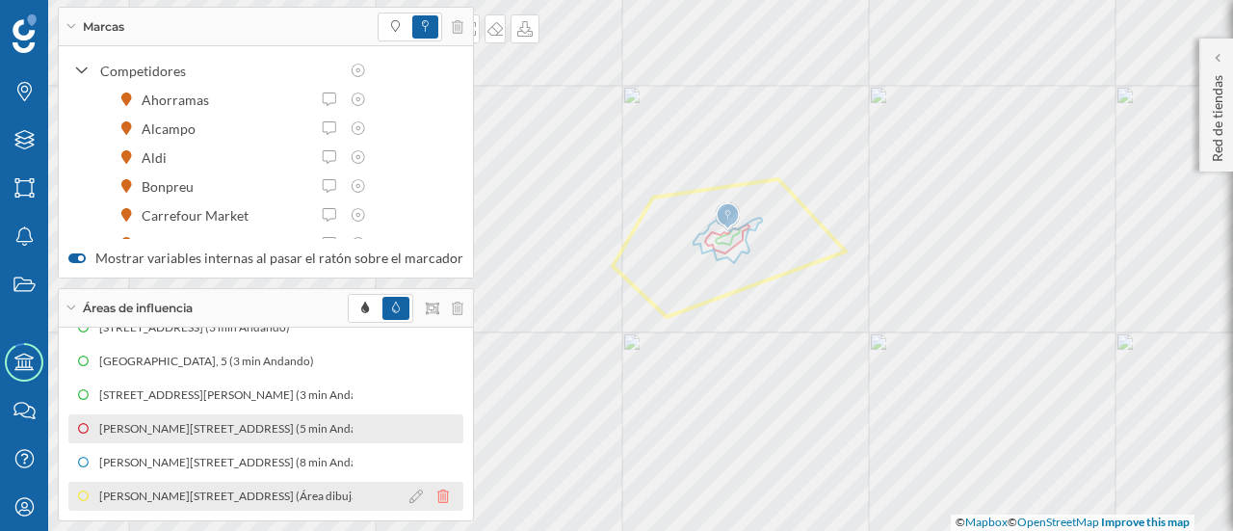
click at [437, 497] on icon at bounding box center [443, 495] width 12 height 13
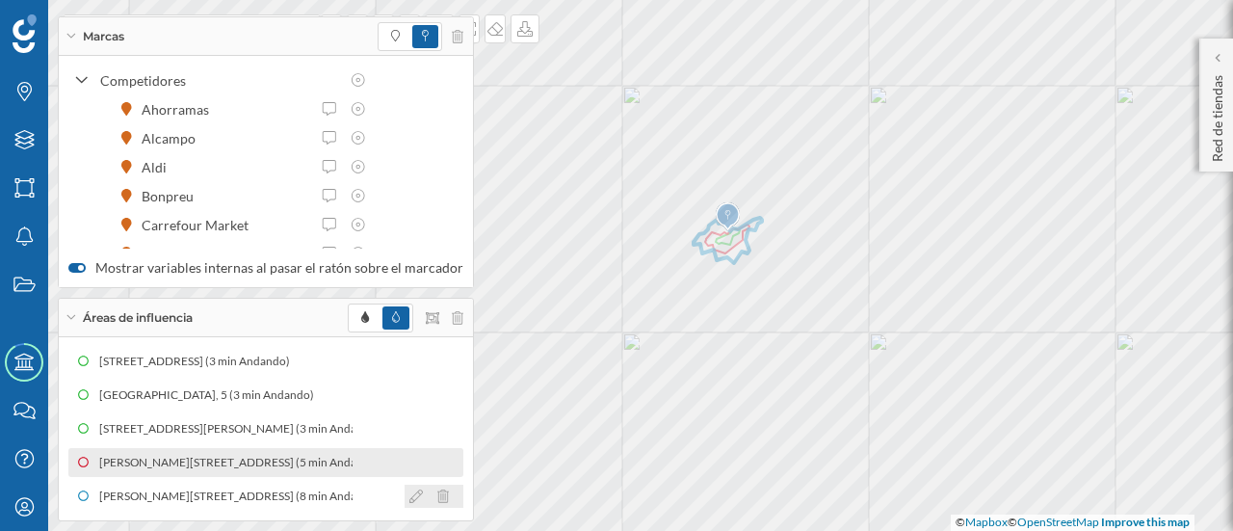
scroll to position [0, 0]
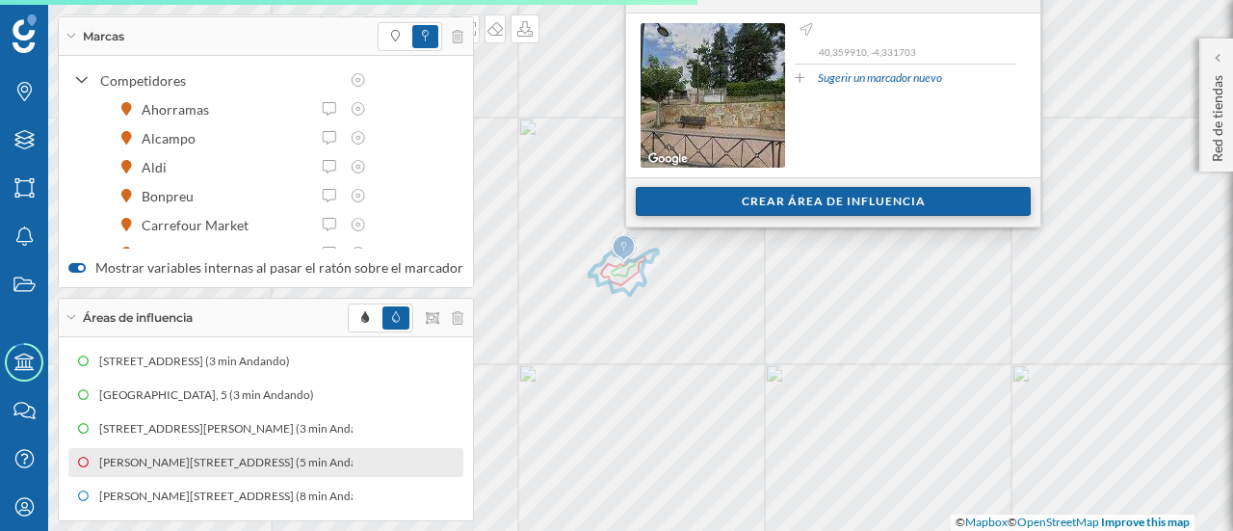
click at [713, 210] on div "Crear área de influencia" at bounding box center [833, 201] width 395 height 29
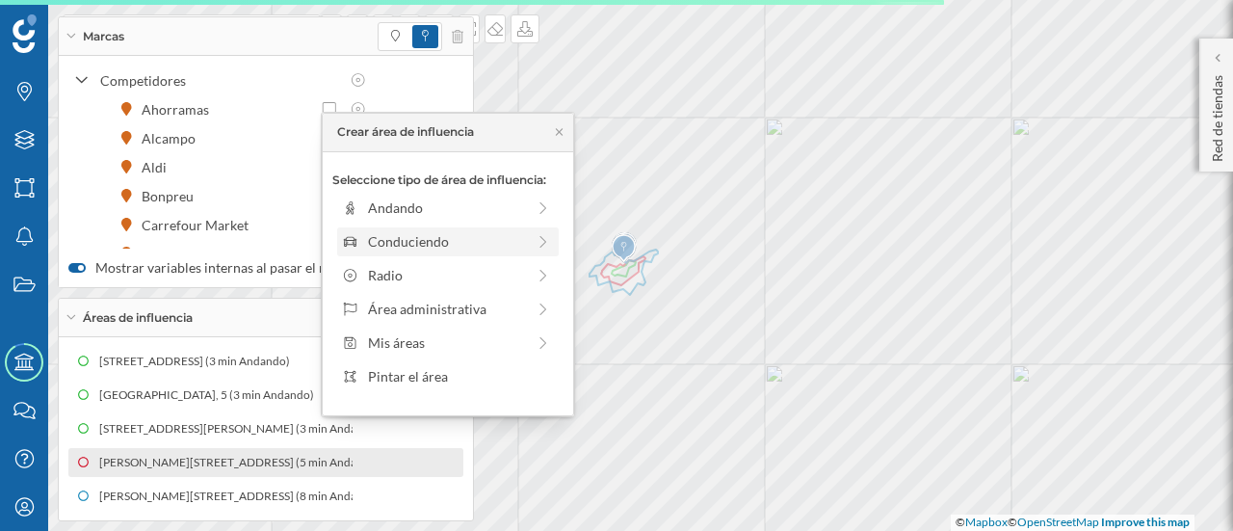
click at [506, 248] on div "Conduciendo" at bounding box center [446, 241] width 157 height 20
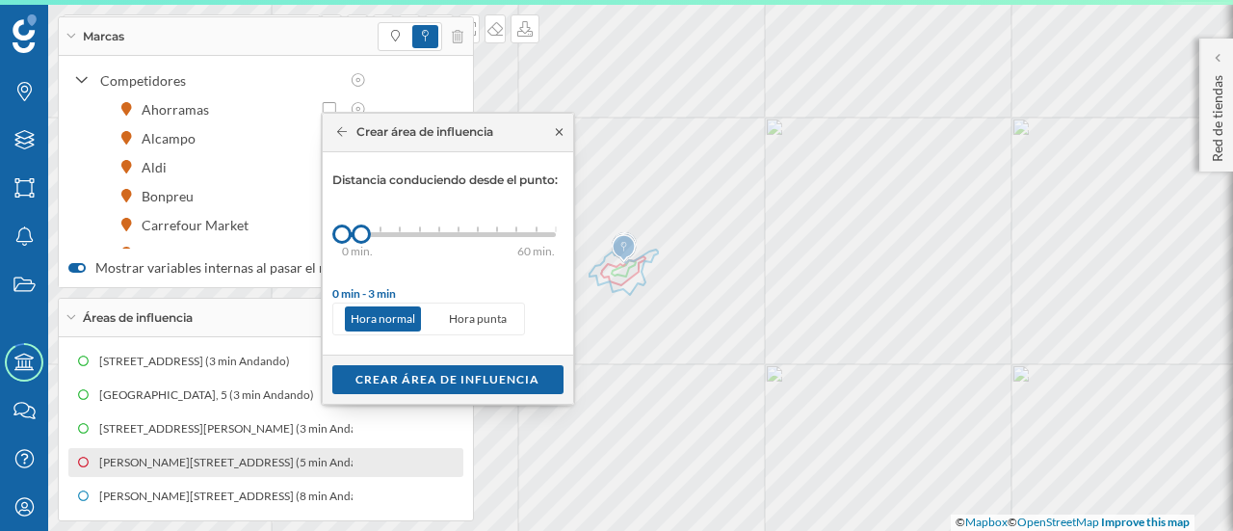
click at [561, 128] on icon at bounding box center [559, 132] width 14 height 12
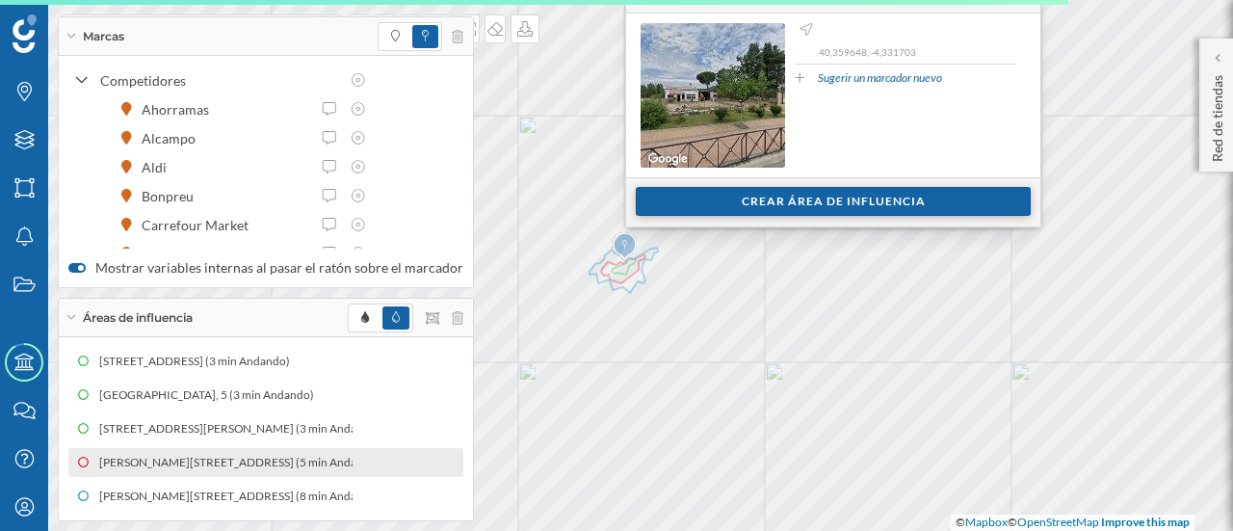
click at [689, 208] on div "Crear área de influencia" at bounding box center [833, 201] width 395 height 29
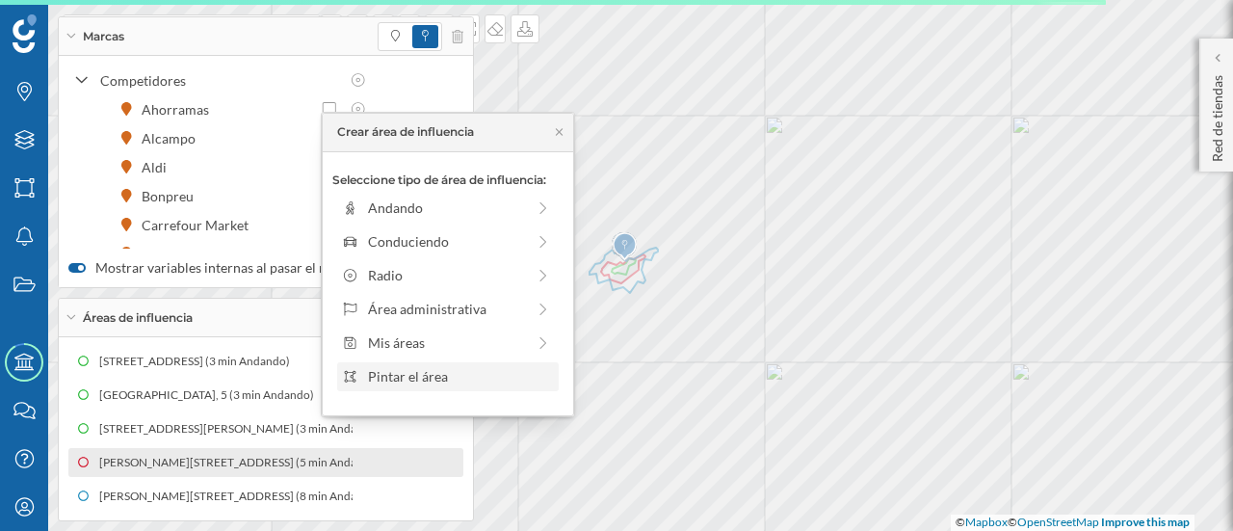
click at [488, 369] on div "Pintar el área" at bounding box center [460, 376] width 184 height 20
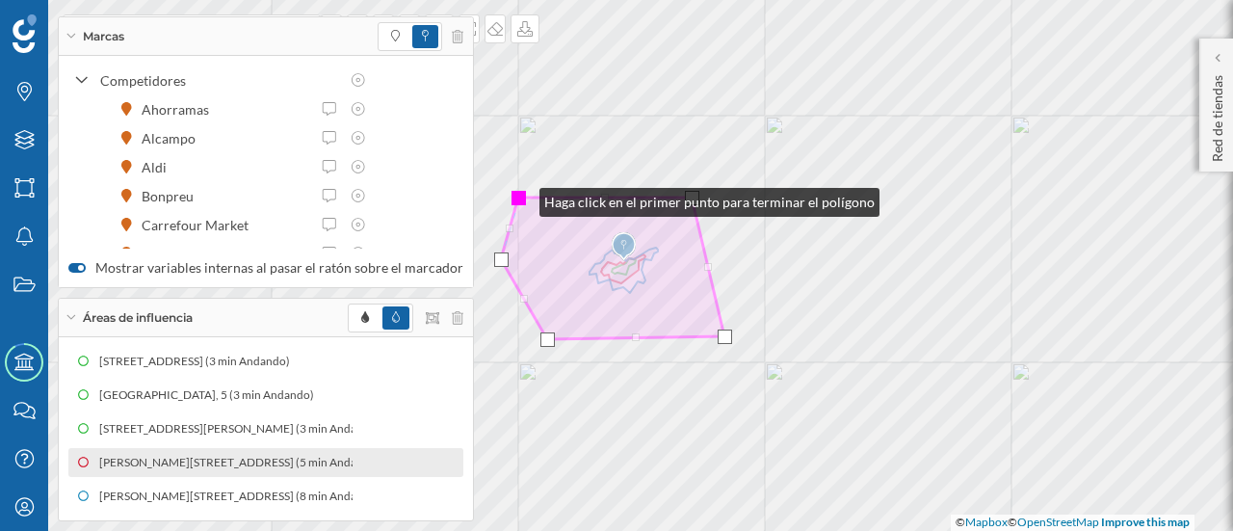
click at [520, 197] on div at bounding box center [518, 198] width 14 height 14
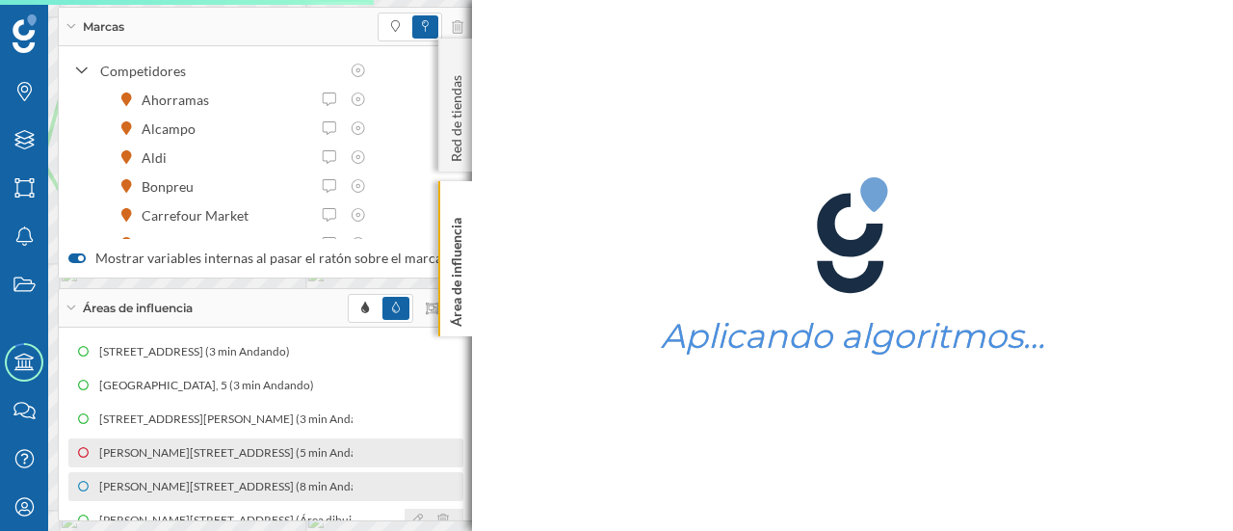
scroll to position [24, 0]
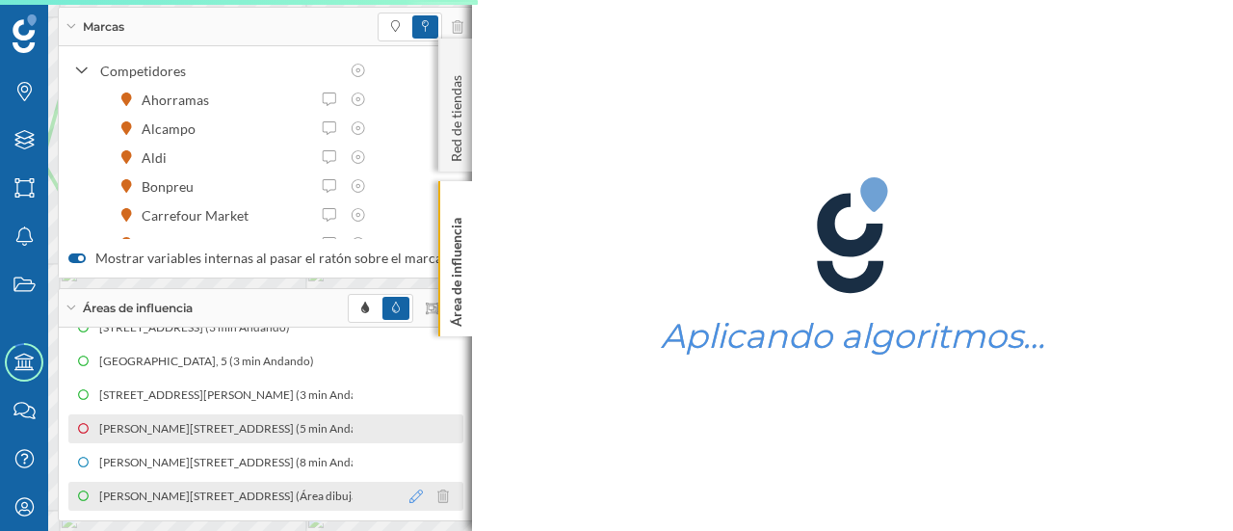
click at [409, 500] on icon at bounding box center [415, 495] width 13 height 13
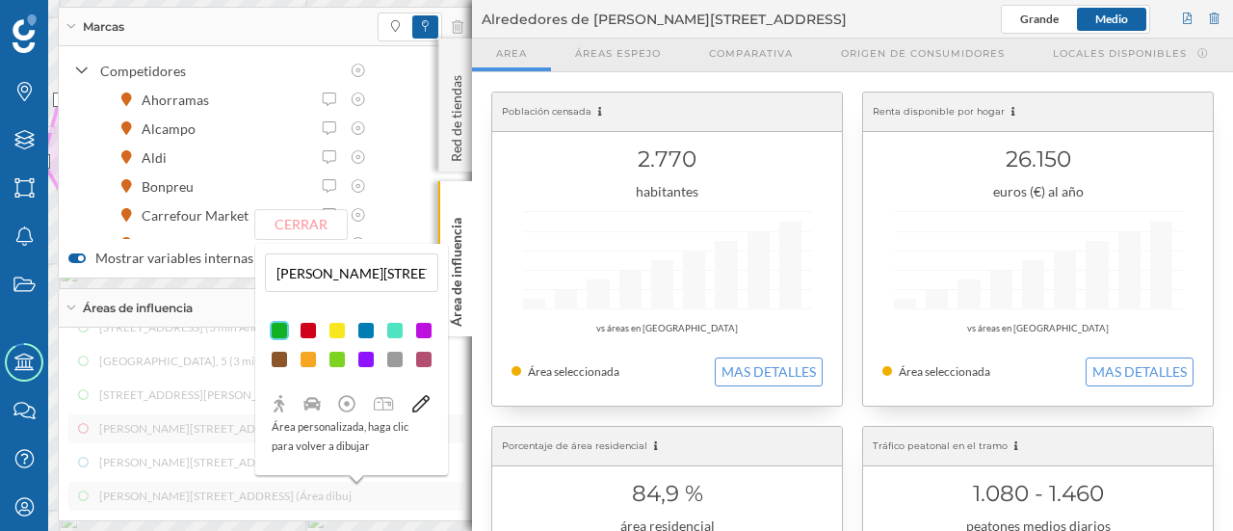
click at [331, 328] on div at bounding box center [336, 330] width 19 height 19
click at [308, 231] on button "Cerrar" at bounding box center [301, 224] width 92 height 29
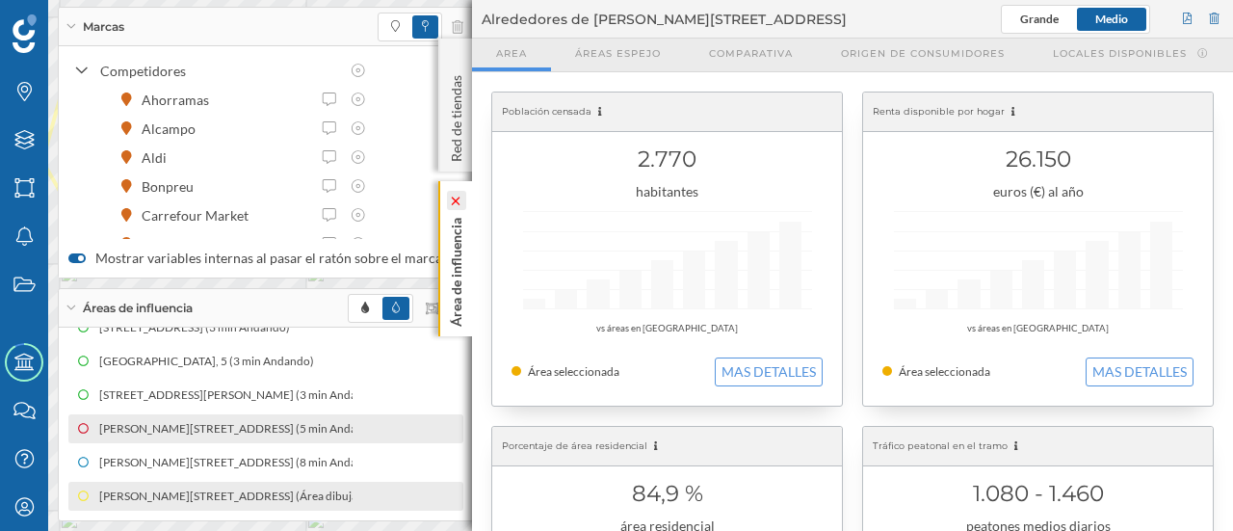
click at [456, 201] on icon at bounding box center [456, 200] width 9 height 9
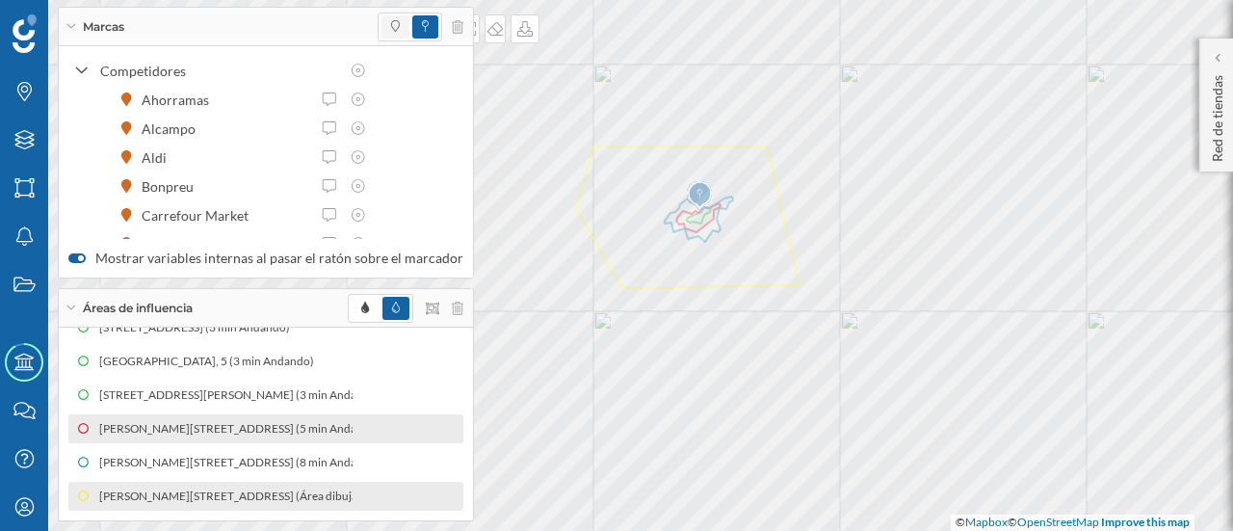
click at [381, 25] on span at bounding box center [395, 26] width 28 height 23
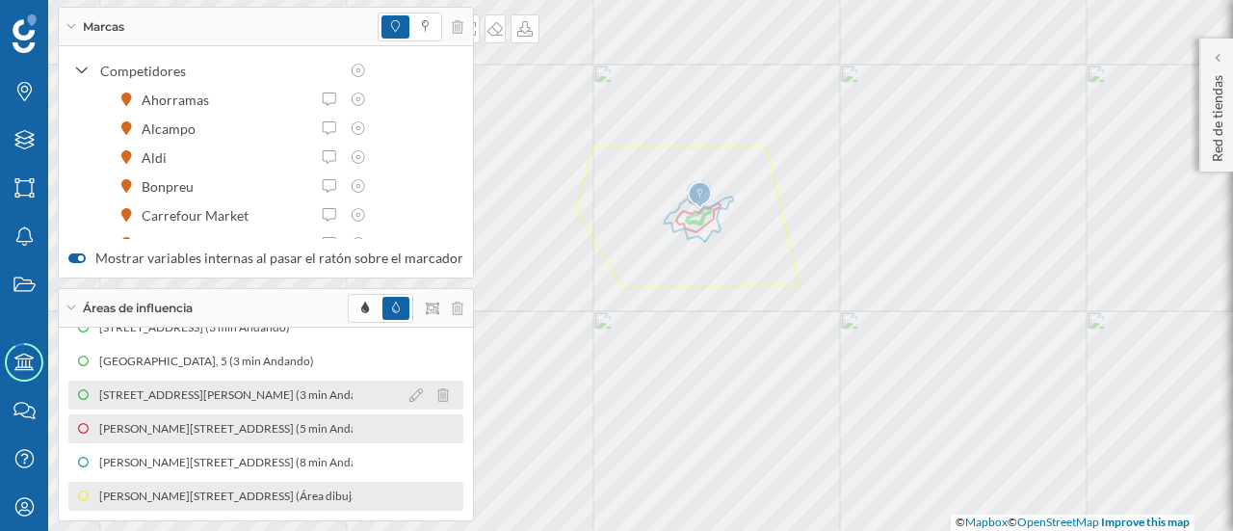
click at [304, 389] on div "[STREET_ADDRESS][PERSON_NAME] (3 min Andando)" at bounding box center [203, 394] width 291 height 19
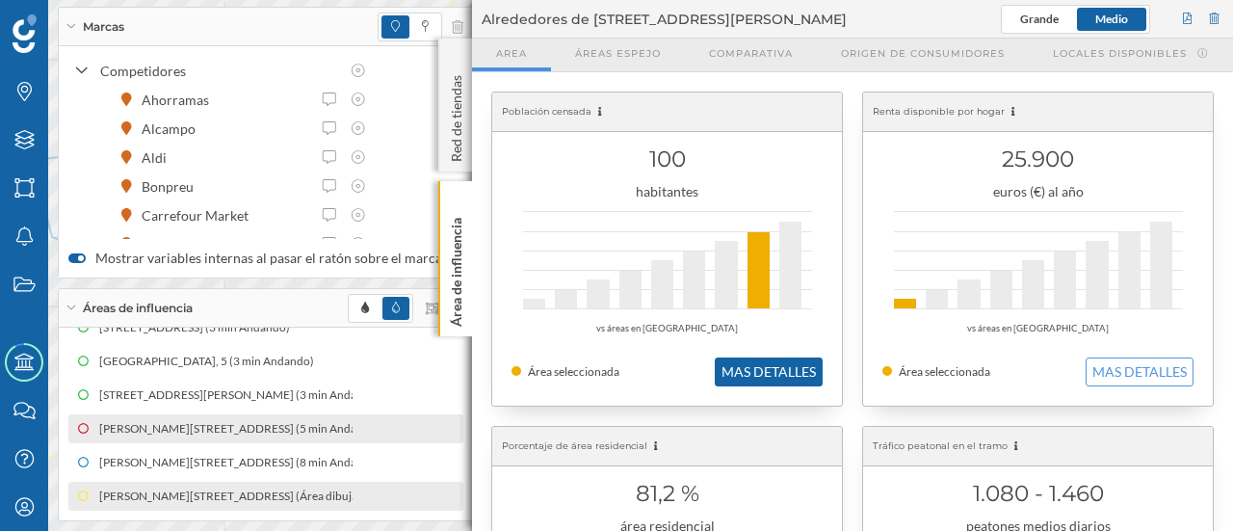
click at [732, 369] on button "MAS DETALLES" at bounding box center [769, 371] width 108 height 29
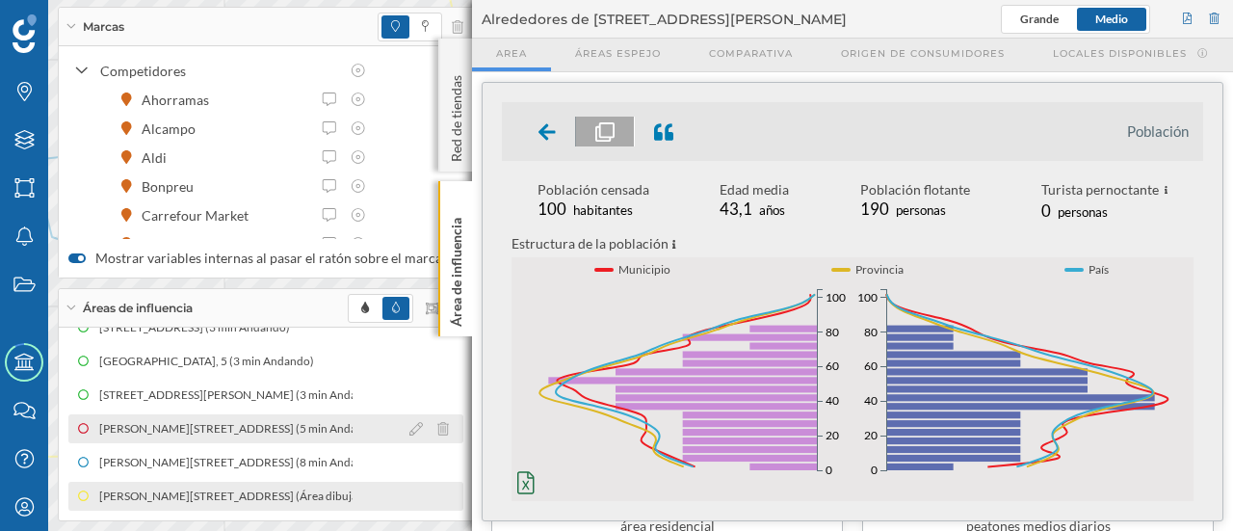
scroll to position [19, 0]
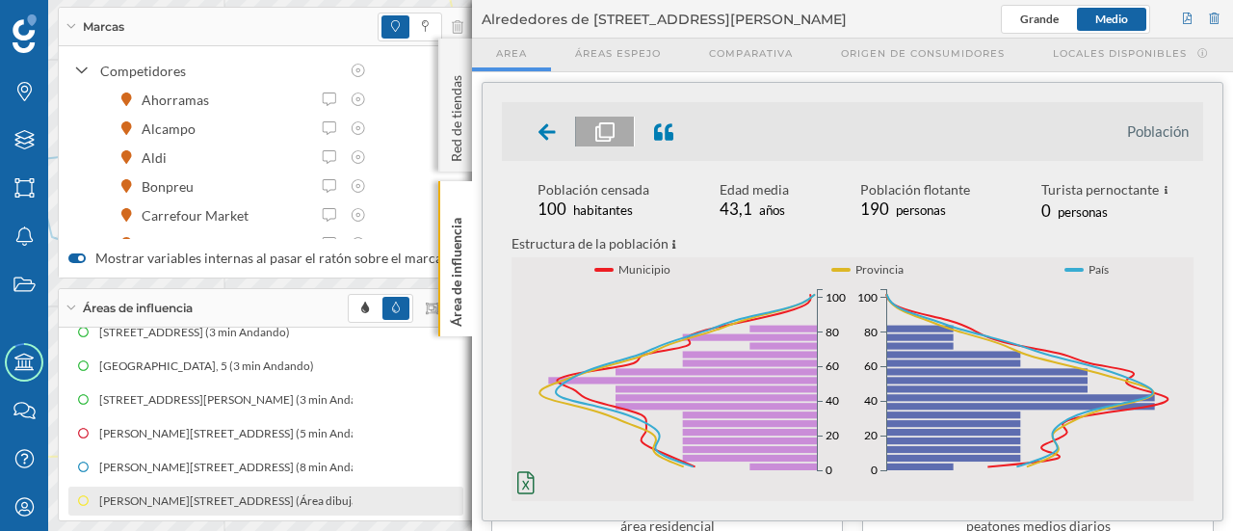
click at [72, 26] on icon at bounding box center [70, 26] width 11 height 5
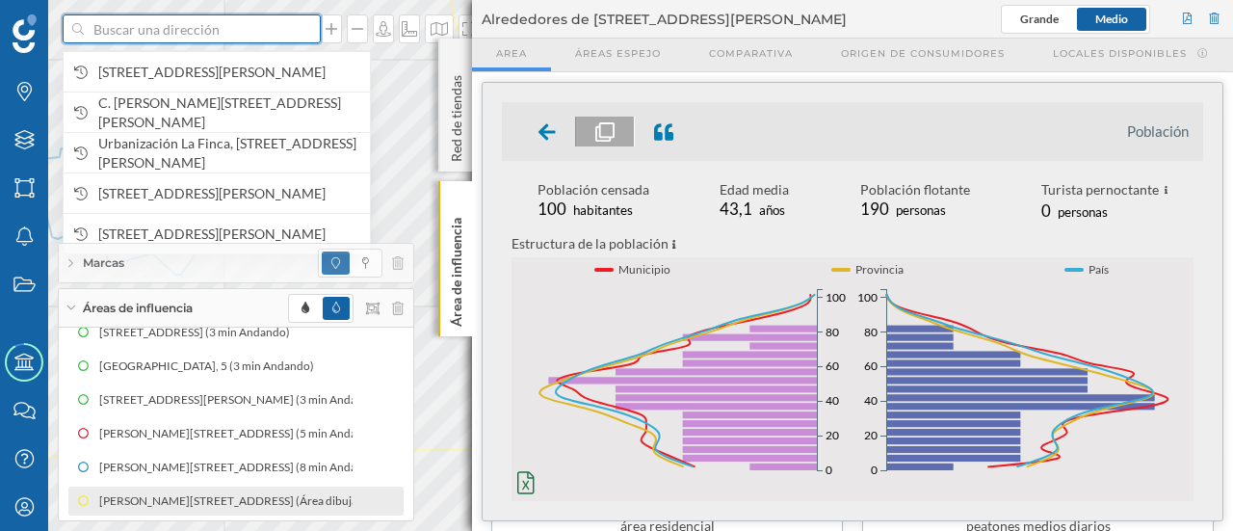
click at [110, 26] on input at bounding box center [192, 28] width 216 height 29
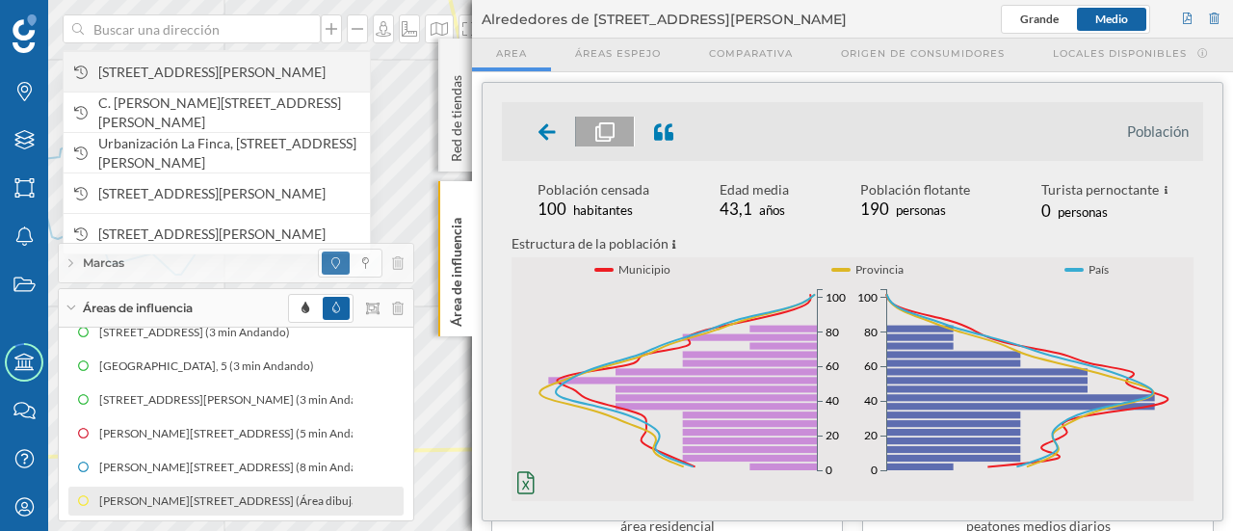
click at [164, 82] on span "[STREET_ADDRESS][PERSON_NAME]" at bounding box center [229, 72] width 262 height 19
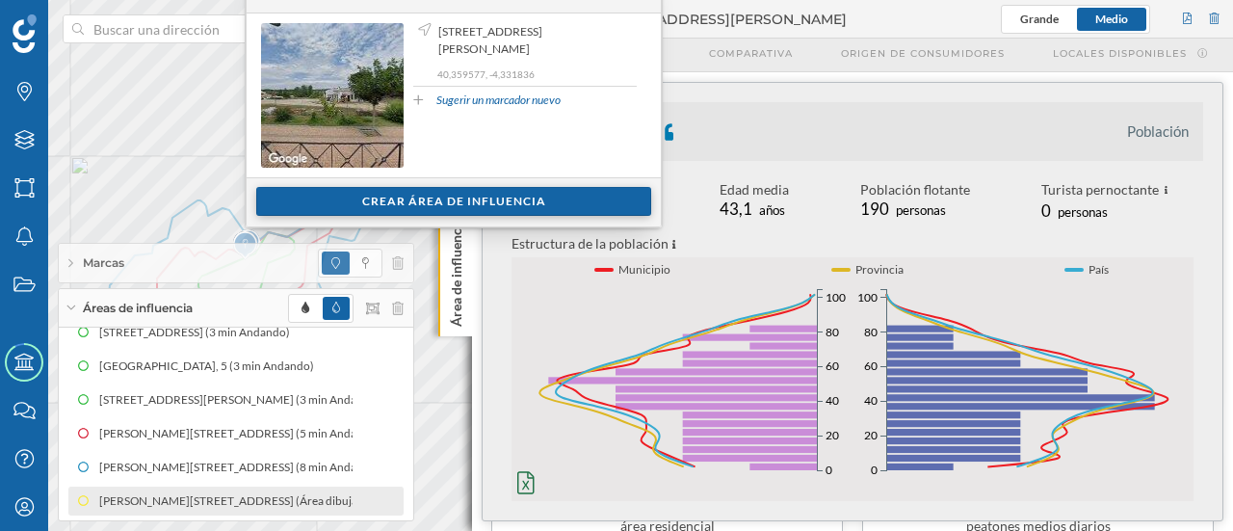
click at [343, 207] on div "Crear área de influencia" at bounding box center [453, 201] width 395 height 29
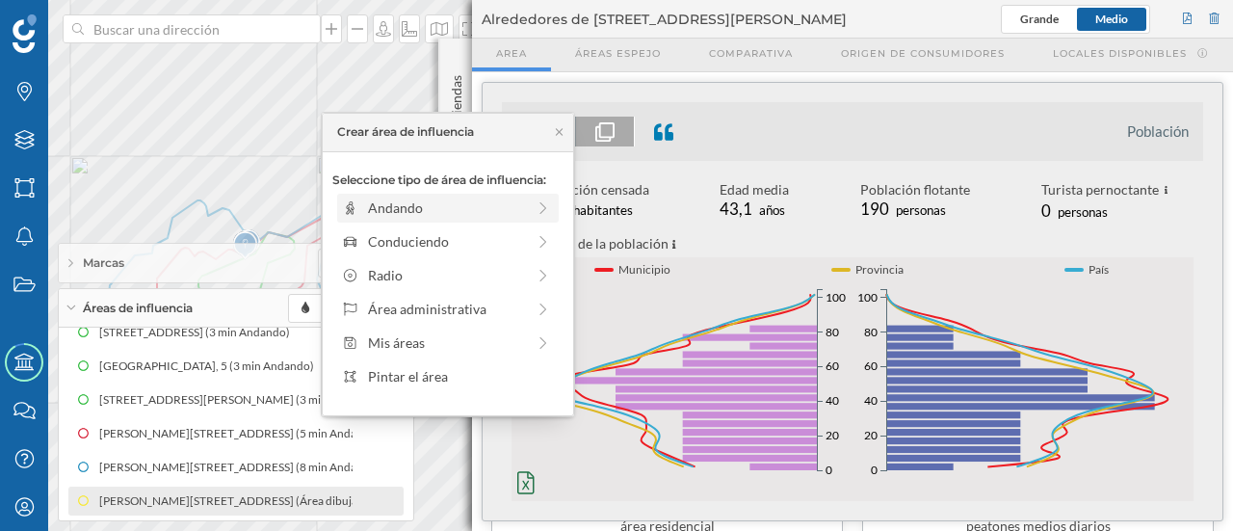
click at [527, 206] on div "Andando" at bounding box center [447, 207] width 210 height 20
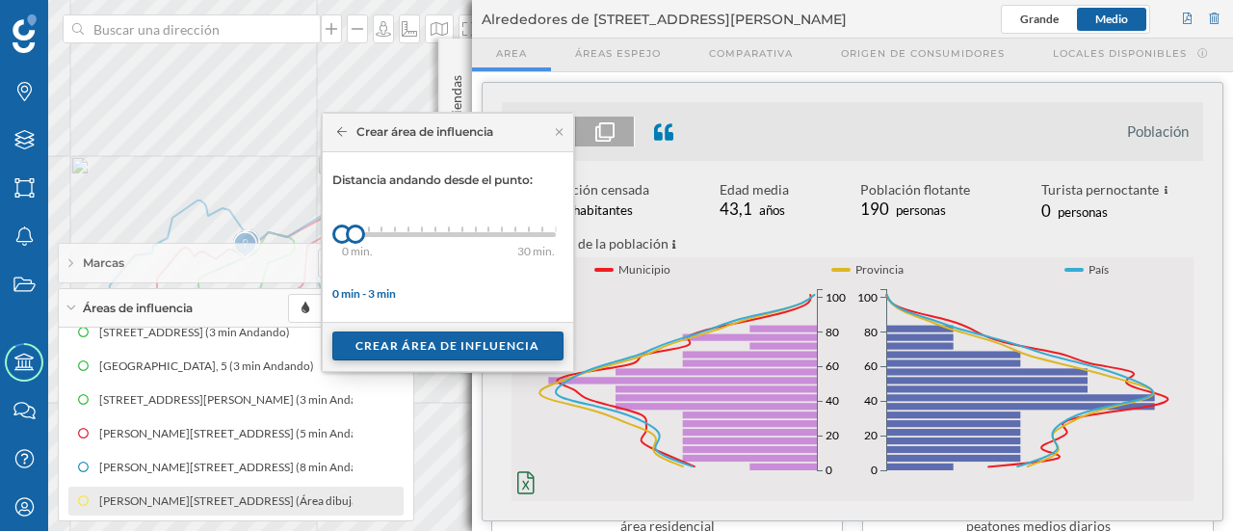
click at [407, 342] on div "Crear área de influencia" at bounding box center [447, 345] width 231 height 29
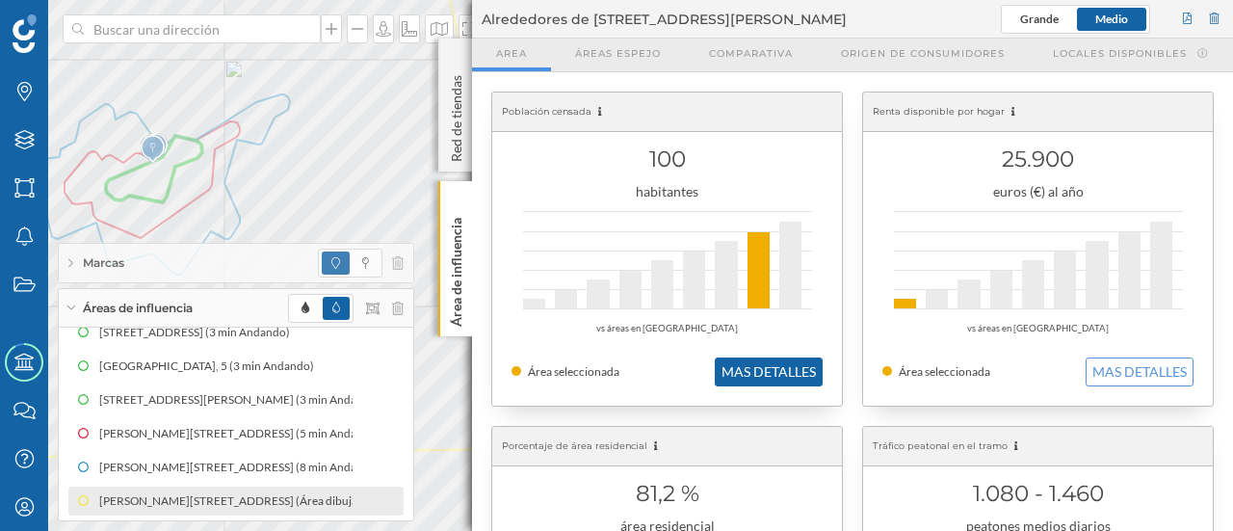
click at [743, 371] on button "MAS DETALLES" at bounding box center [769, 371] width 108 height 29
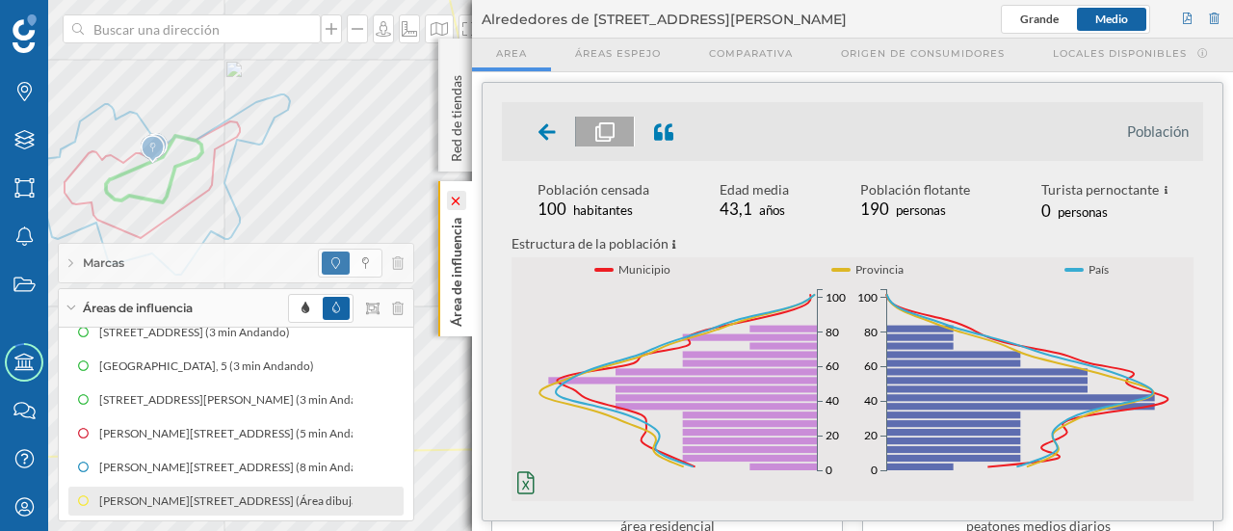
click at [453, 197] on icon at bounding box center [456, 200] width 9 height 9
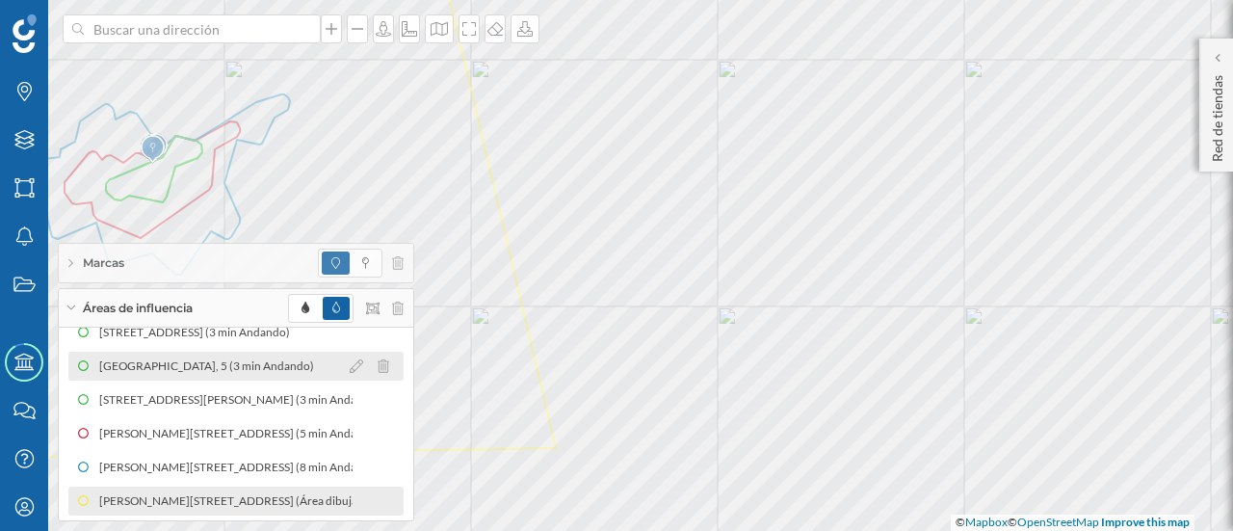
scroll to position [58, 0]
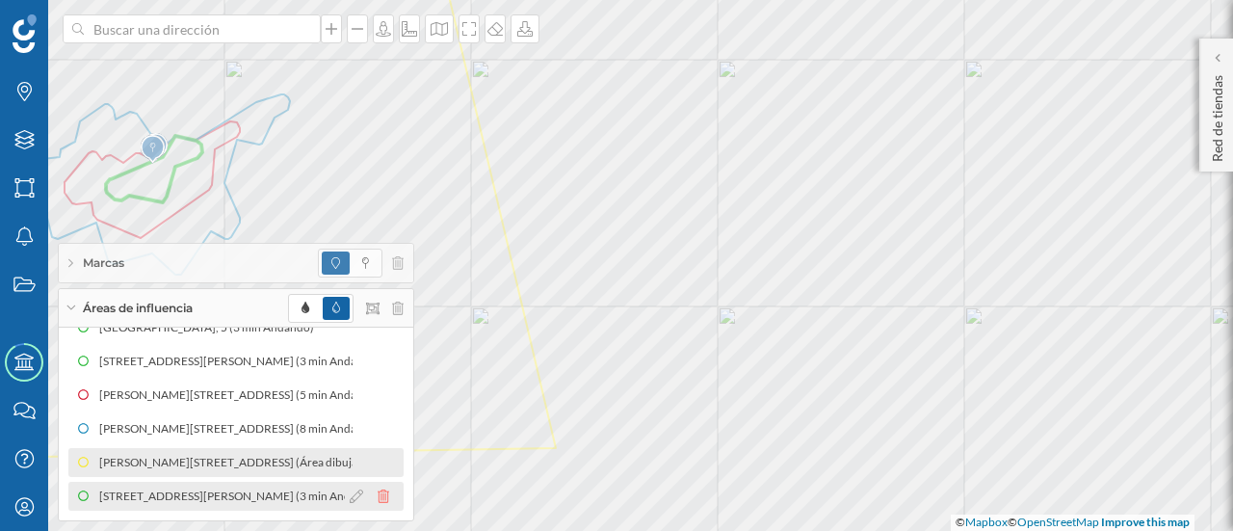
click at [381, 495] on icon at bounding box center [384, 495] width 12 height 13
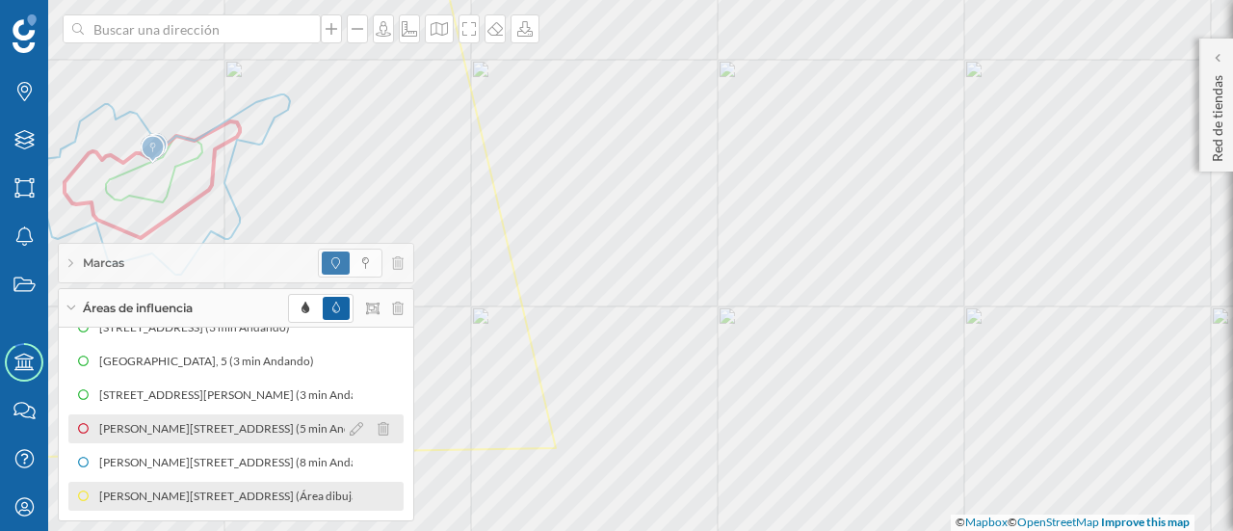
click at [364, 424] on div "[PERSON_NAME][STREET_ADDRESS] (5 min Andando)" at bounding box center [509, 428] width 291 height 19
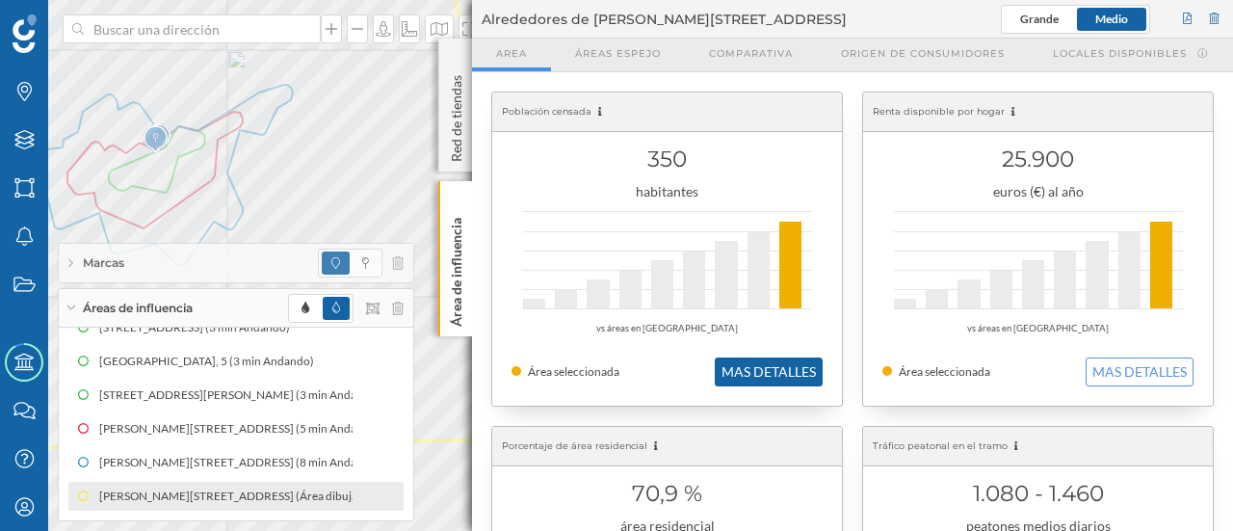
click at [753, 369] on button "MAS DETALLES" at bounding box center [769, 371] width 108 height 29
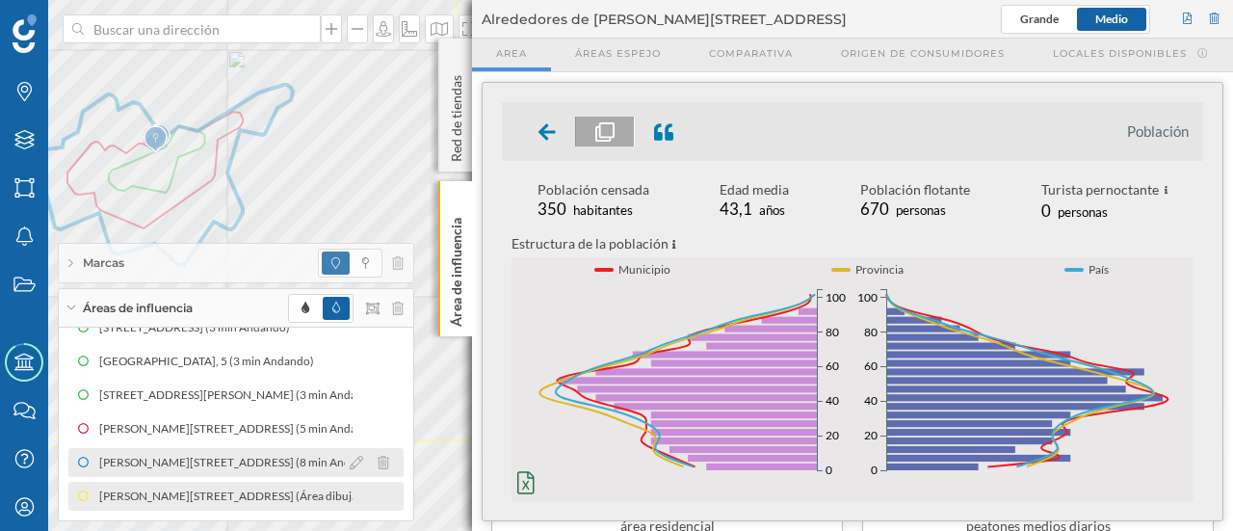
click at [374, 464] on div "[PERSON_NAME][STREET_ADDRESS] (8 min Andando)" at bounding box center [519, 462] width 291 height 19
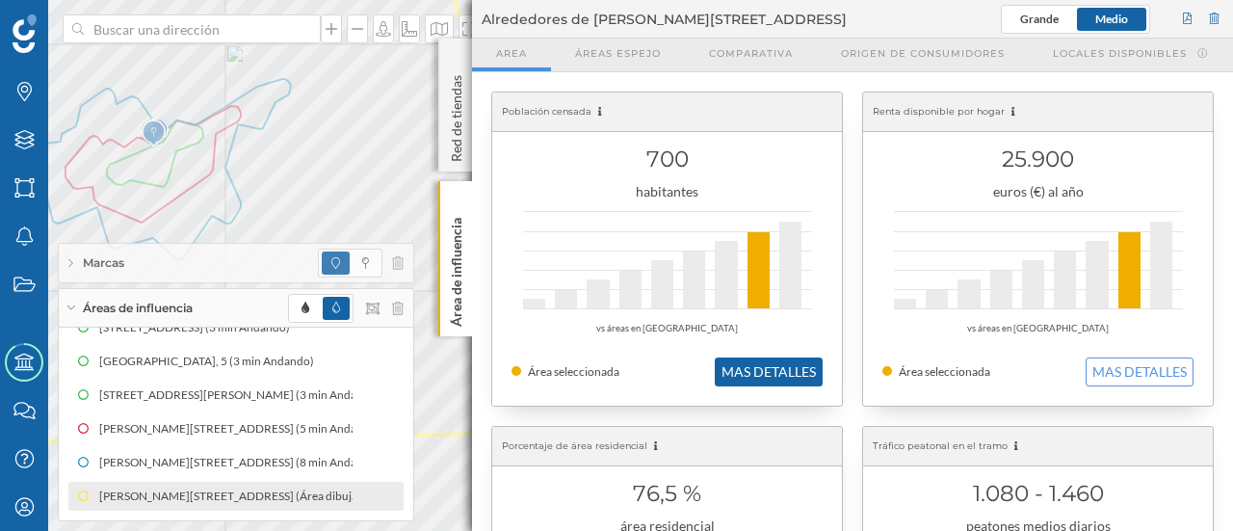
click at [734, 375] on button "MAS DETALLES" at bounding box center [769, 371] width 108 height 29
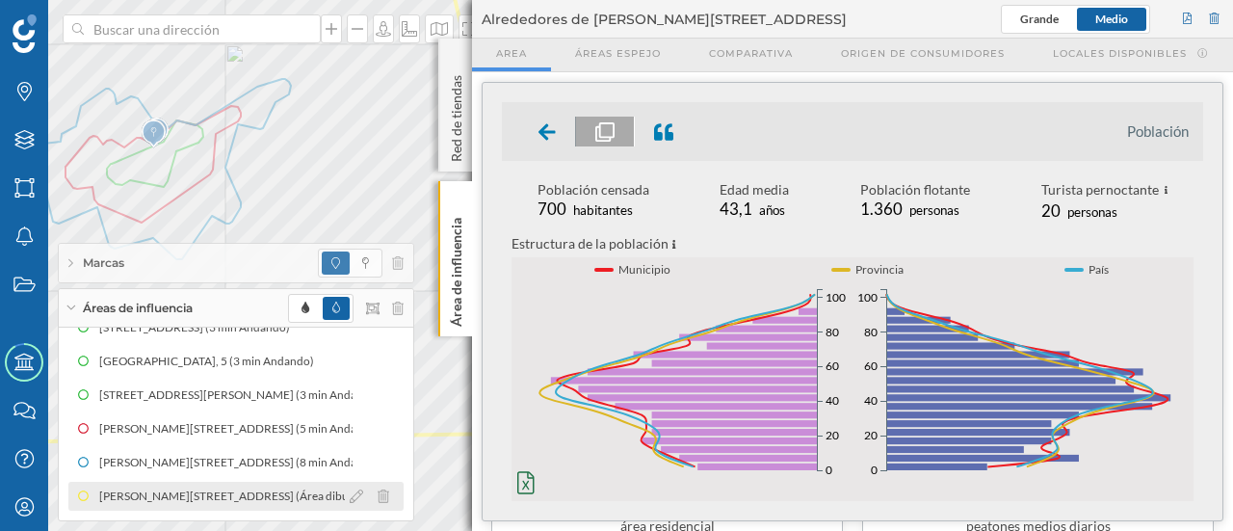
click at [186, 486] on div "[PERSON_NAME][STREET_ADDRESS] (Área dibujada)" at bounding box center [241, 495] width 284 height 19
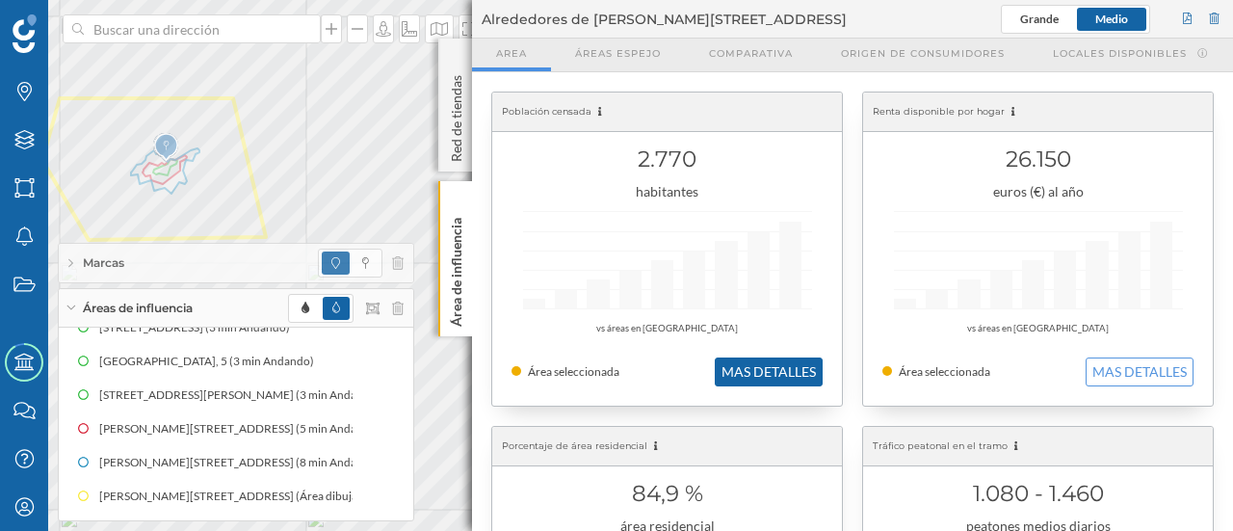
click at [747, 379] on button "MAS DETALLES" at bounding box center [769, 371] width 108 height 29
